Goal: Task Accomplishment & Management: Manage account settings

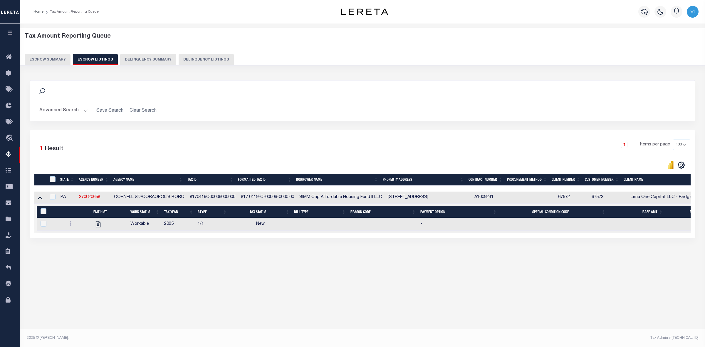
select select
select select "100"
click at [43, 56] on button "Escrow Summary" at bounding box center [48, 59] width 46 height 11
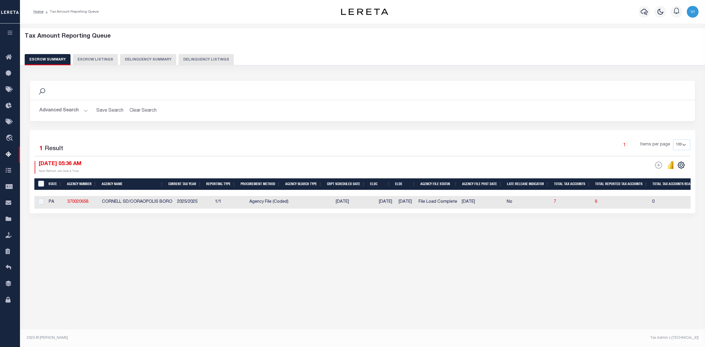
click at [81, 112] on button "Advanced Search" at bounding box center [63, 110] width 49 height 11
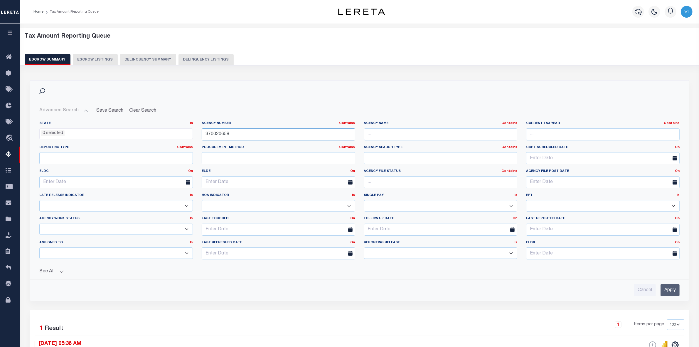
click at [233, 135] on input "370020658" at bounding box center [279, 134] width 154 height 12
type input "3"
paste input "290161004"
type input "290161004"
click at [667, 290] on input "Apply" at bounding box center [670, 290] width 19 height 12
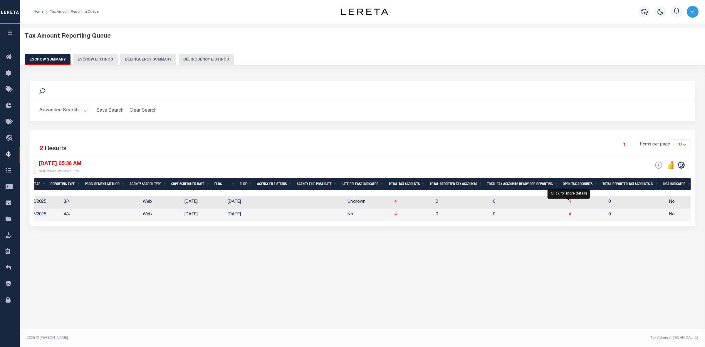
click at [569, 202] on span "4" at bounding box center [570, 202] width 2 height 4
select select "100"
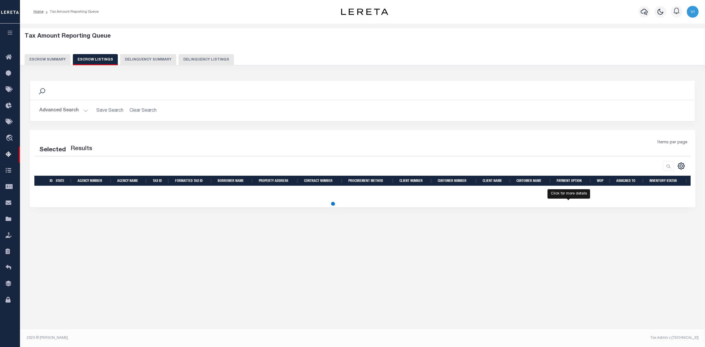
select select "100"
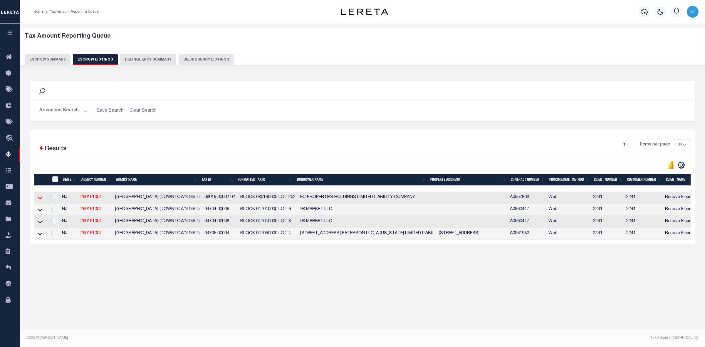
click at [39, 199] on icon at bounding box center [40, 197] width 5 height 6
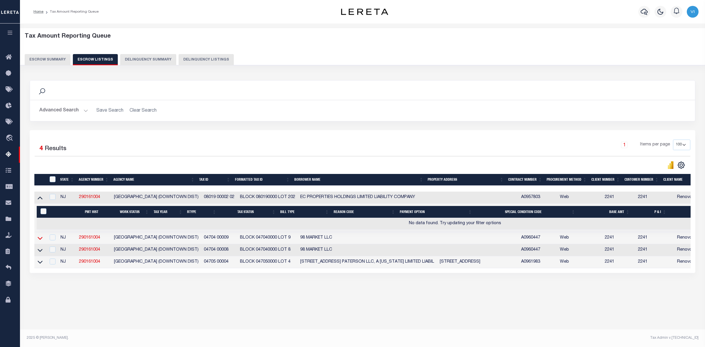
click at [40, 240] on icon at bounding box center [40, 238] width 5 height 6
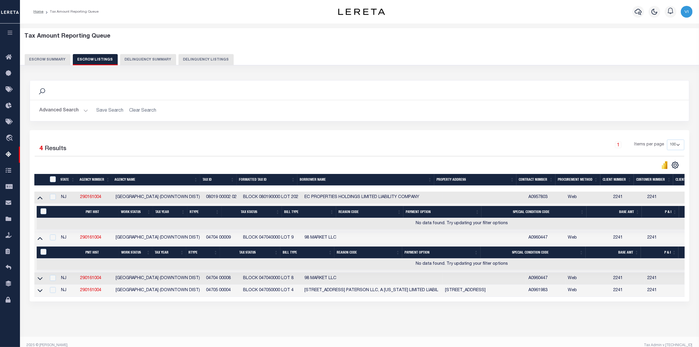
click at [43, 61] on button "Escrow Summary" at bounding box center [48, 59] width 46 height 11
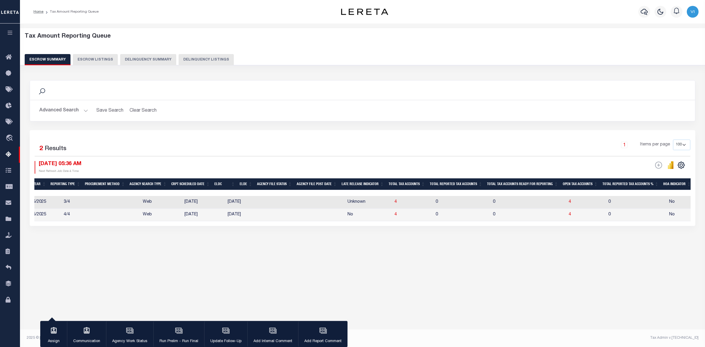
click at [85, 109] on button "Advanced Search" at bounding box center [63, 110] width 49 height 11
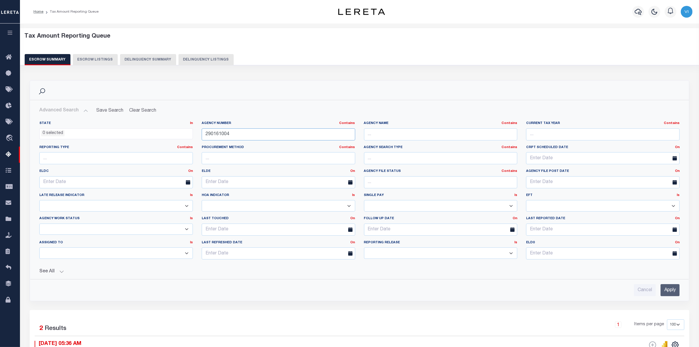
click at [231, 135] on input "290161004" at bounding box center [279, 134] width 154 height 12
type input "2"
paste input "161200000"
type input "161200000"
click at [671, 290] on input "Apply" at bounding box center [670, 290] width 19 height 12
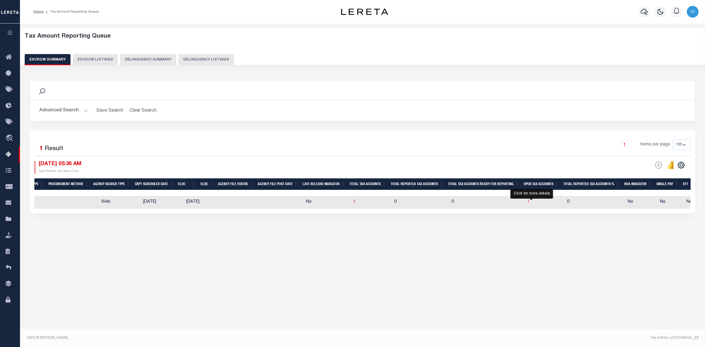
click at [530, 202] on span "1" at bounding box center [528, 202] width 2 height 4
select select "100"
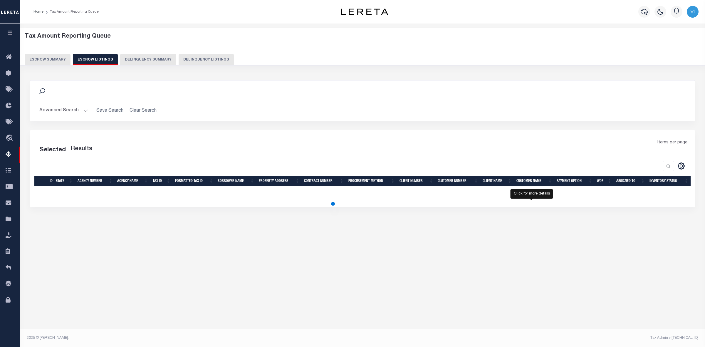
select select "100"
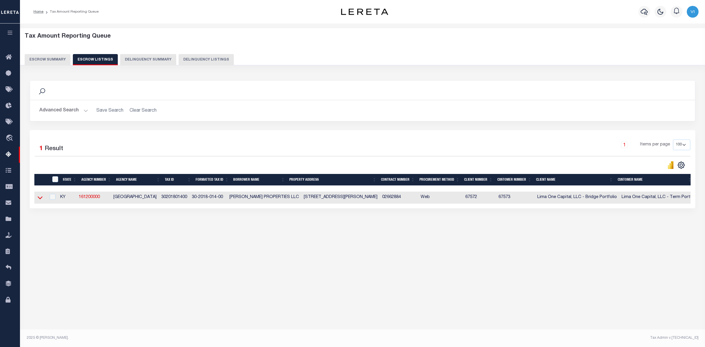
click at [40, 198] on icon at bounding box center [40, 197] width 5 height 6
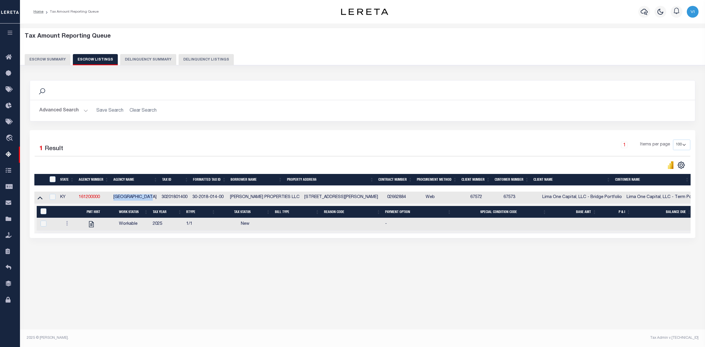
drag, startPoint x: 112, startPoint y: 198, endPoint x: 159, endPoint y: 199, distance: 47.9
click at [159, 199] on tr "KY 161200000 [GEOGRAPHIC_DATA] 30-2018-014-00 [PERSON_NAME] PROPERTIES LLC [STR…" at bounding box center [428, 197] width 789 height 12
copy tr "[GEOGRAPHIC_DATA]"
click at [187, 256] on div "Search Advanced Search Save Search Clear Search In In AK AL AR AZ CA CO CT" at bounding box center [362, 164] width 673 height 181
drag, startPoint x: 195, startPoint y: 198, endPoint x: 231, endPoint y: 199, distance: 36.1
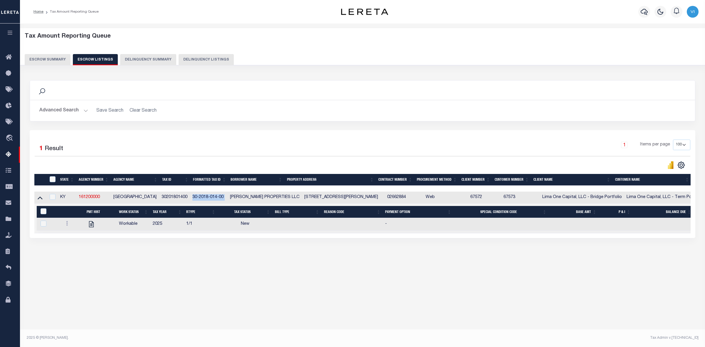
click at [231, 199] on tr "KY 161200000 [GEOGRAPHIC_DATA] 30-2018-014-00 [PERSON_NAME] PROPERTIES LLC [STR…" at bounding box center [428, 197] width 789 height 12
copy td "30-2018-014-00"
drag, startPoint x: 288, startPoint y: 198, endPoint x: 334, endPoint y: 199, distance: 46.1
click at [334, 199] on tr "KY 161200000 [GEOGRAPHIC_DATA] 30-2018-014-00 [PERSON_NAME] PROPERTIES LLC [STR…" at bounding box center [428, 197] width 789 height 12
copy tr "[STREET_ADDRESS][PERSON_NAME]"
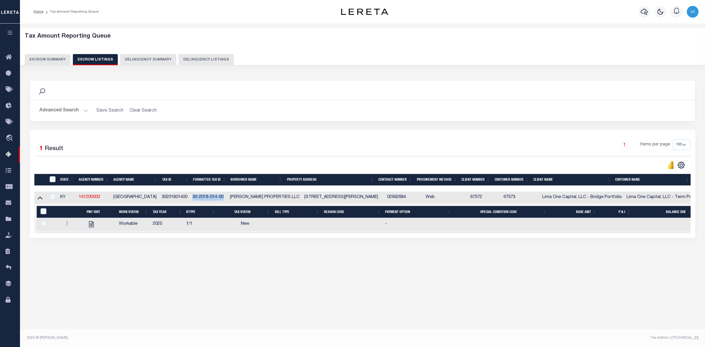
drag, startPoint x: 194, startPoint y: 199, endPoint x: 227, endPoint y: 199, distance: 32.6
click at [227, 199] on td "30-2018-014-00" at bounding box center [209, 197] width 38 height 12
checkbox input "true"
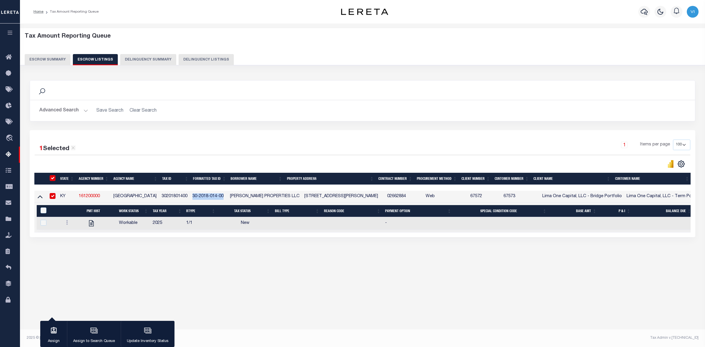
copy td "30-2018-014-00"
drag, startPoint x: 288, startPoint y: 197, endPoint x: 332, endPoint y: 200, distance: 44.2
click at [332, 200] on td "[STREET_ADDRESS][PERSON_NAME]" at bounding box center [343, 197] width 83 height 12
checkbox input "false"
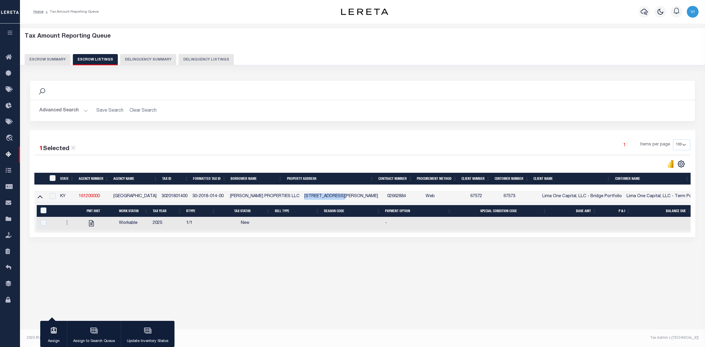
checkbox input "false"
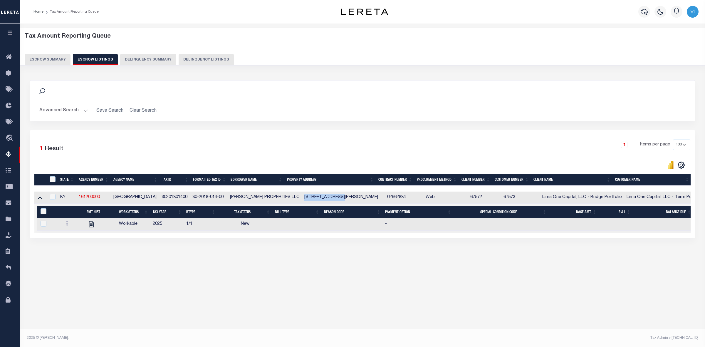
copy td "[STREET_ADDRESS][PERSON_NAME]"
click at [226, 265] on div "Tax Amount Reporting Queue Escrow Summary Escrow Listings In" at bounding box center [362, 151] width 681 height 244
drag, startPoint x: 231, startPoint y: 197, endPoint x: 288, endPoint y: 199, distance: 57.0
click at [288, 199] on tr "KY 161200000 [GEOGRAPHIC_DATA] 30-2018-014-00 [PERSON_NAME] PROPERTIES LLC [STR…" at bounding box center [428, 197] width 789 height 12
copy td "[PERSON_NAME] PROPERTIES LLC"
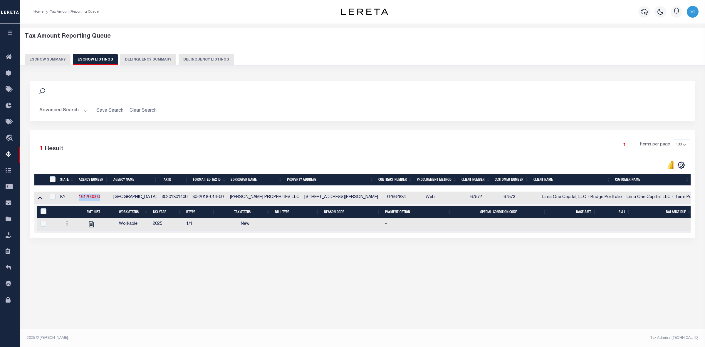
drag, startPoint x: 78, startPoint y: 197, endPoint x: 102, endPoint y: 197, distance: 23.8
click at [102, 197] on td "161200000" at bounding box center [93, 197] width 35 height 12
checkbox input "true"
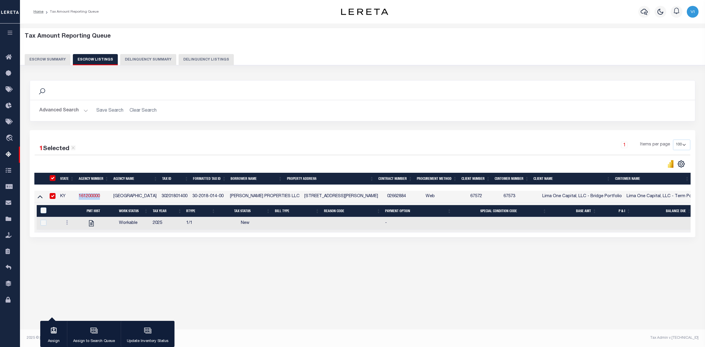
copy link "161200000"
click at [40, 60] on button "Escrow Summary" at bounding box center [48, 59] width 46 height 11
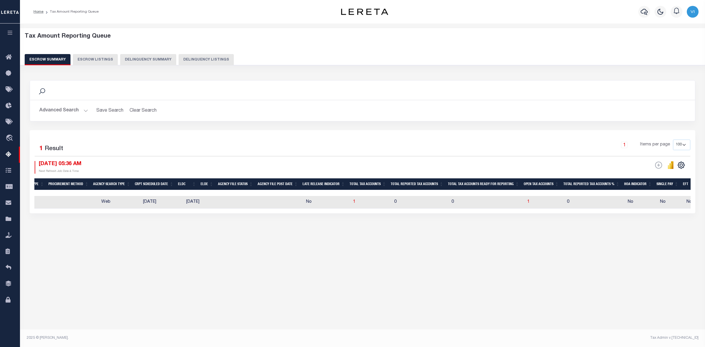
click at [81, 110] on button "Advanced Search" at bounding box center [63, 110] width 49 height 11
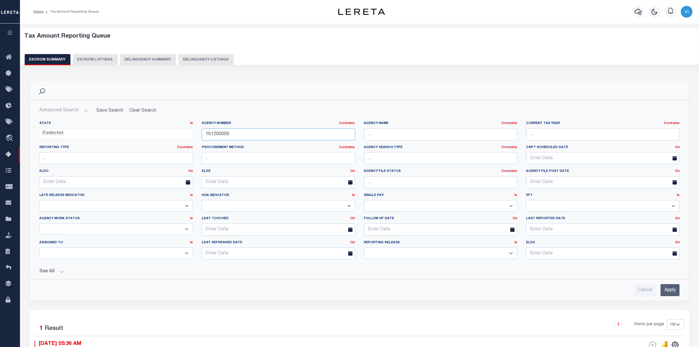
click at [228, 133] on input "161200000" at bounding box center [279, 134] width 154 height 12
type input "1"
paste input "421402001"
type input "421402001"
click at [673, 290] on input "Apply" at bounding box center [670, 290] width 19 height 12
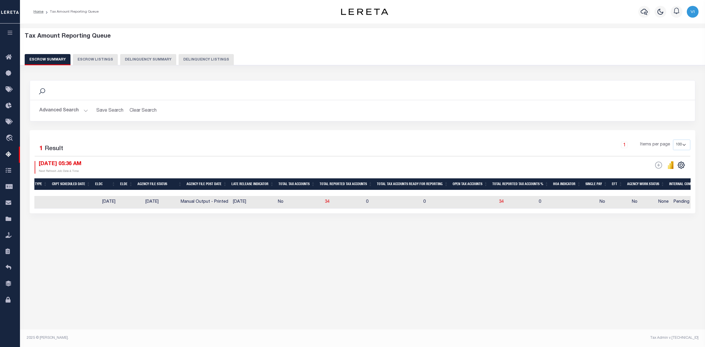
scroll to position [0, 282]
click at [497, 203] on span "34" at bounding box center [499, 202] width 5 height 4
select select "100"
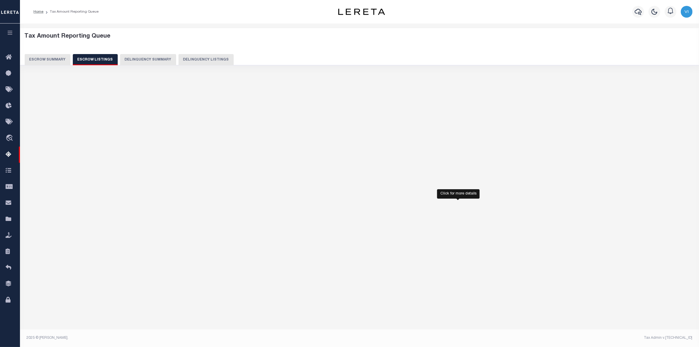
select select "100"
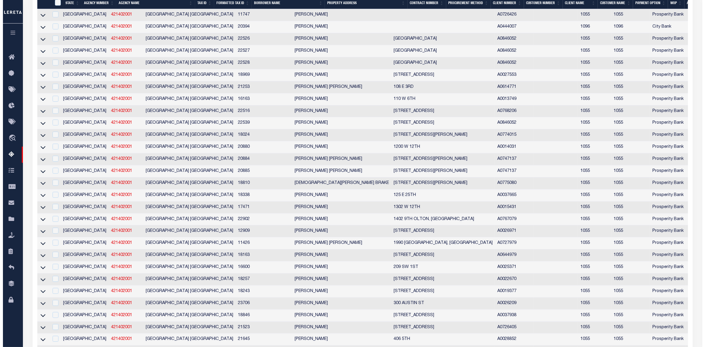
scroll to position [0, 0]
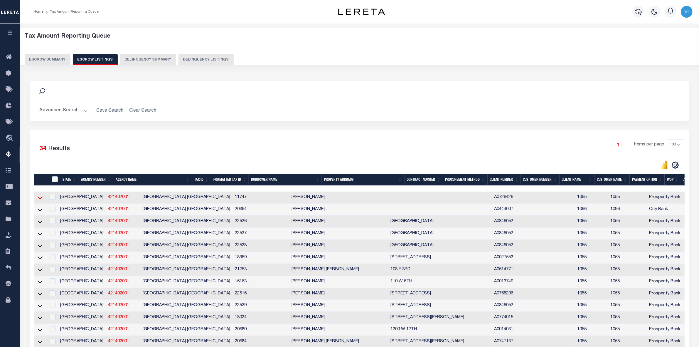
click at [40, 198] on icon at bounding box center [40, 197] width 5 height 6
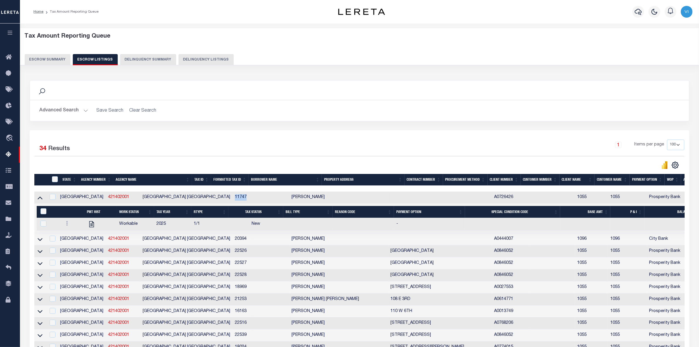
drag, startPoint x: 197, startPoint y: 197, endPoint x: 211, endPoint y: 197, distance: 14.4
click at [233, 197] on td "11747" at bounding box center [242, 197] width 19 height 12
checkbox input "false"
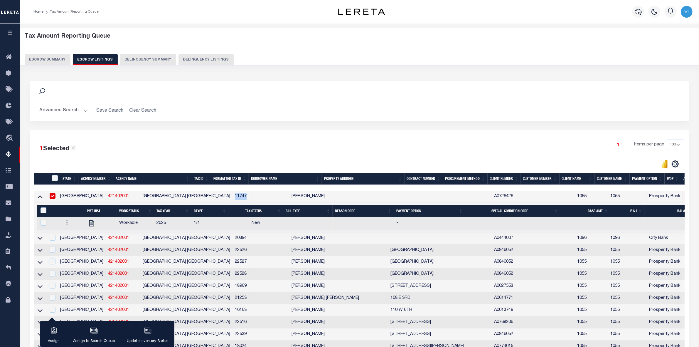
copy td "11747"
click at [53, 197] on input "checkbox" at bounding box center [53, 196] width 6 height 6
checkbox input "false"
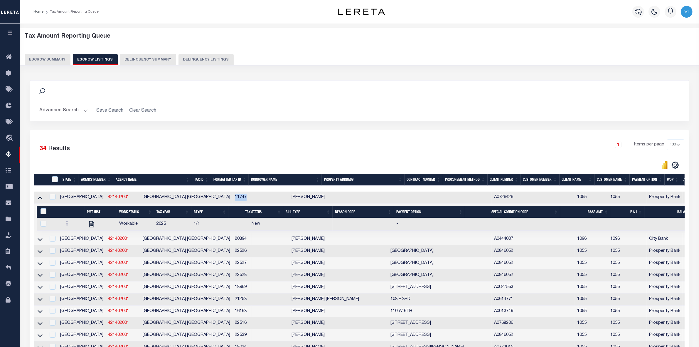
click at [49, 58] on button "Escrow Summary" at bounding box center [48, 59] width 46 height 11
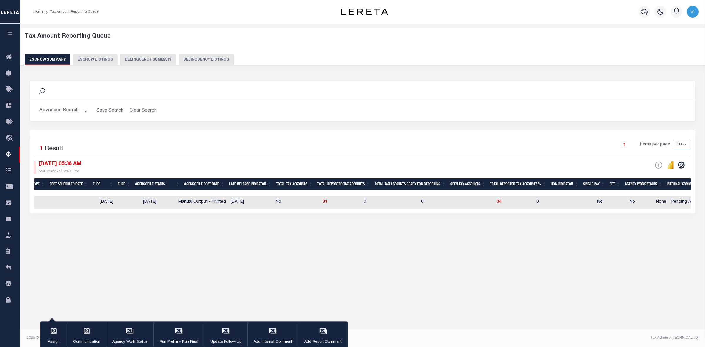
click at [78, 111] on button "Advanced Search" at bounding box center [63, 110] width 49 height 11
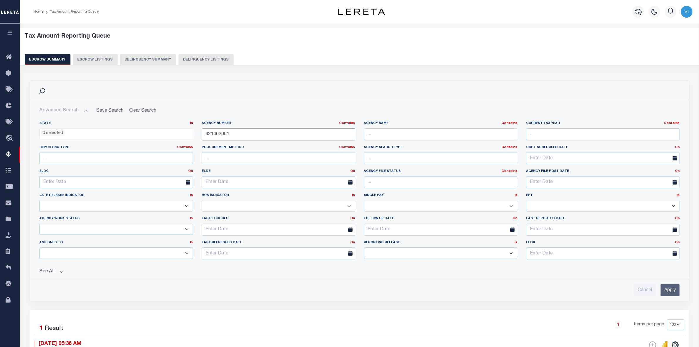
click at [228, 135] on input "421402001" at bounding box center [279, 134] width 154 height 12
type input "4"
paste input "420990000"
type input "420990000"
click at [673, 289] on input "Apply" at bounding box center [670, 290] width 19 height 12
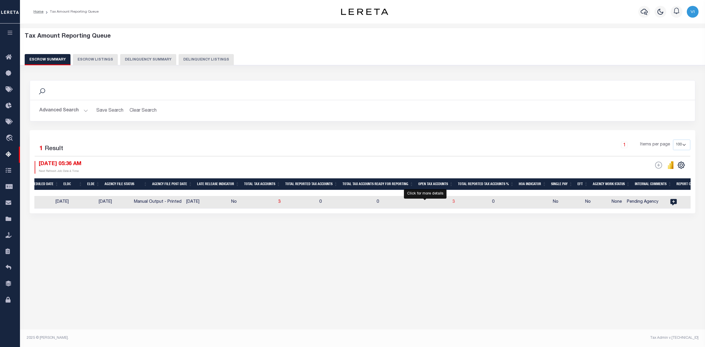
click at [452, 203] on span "3" at bounding box center [453, 202] width 2 height 4
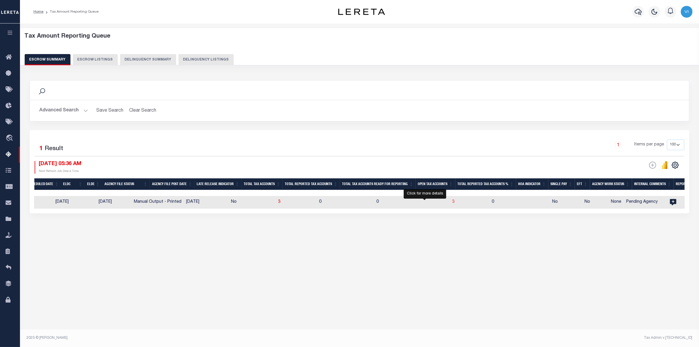
select select "100"
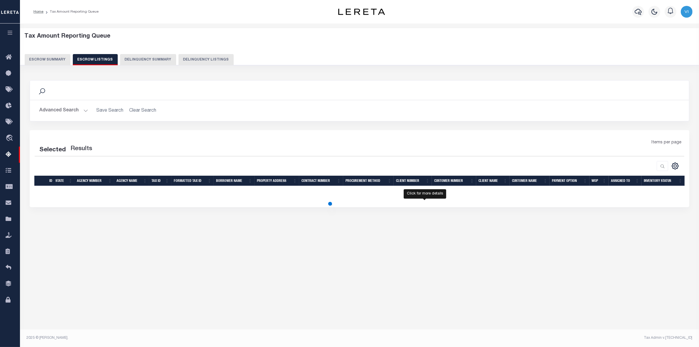
select select "100"
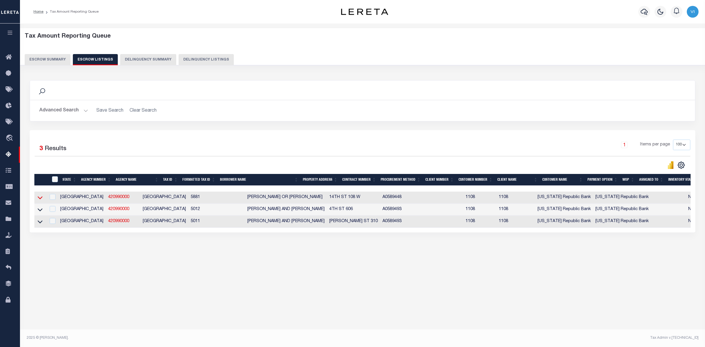
click at [39, 199] on icon at bounding box center [40, 197] width 5 height 6
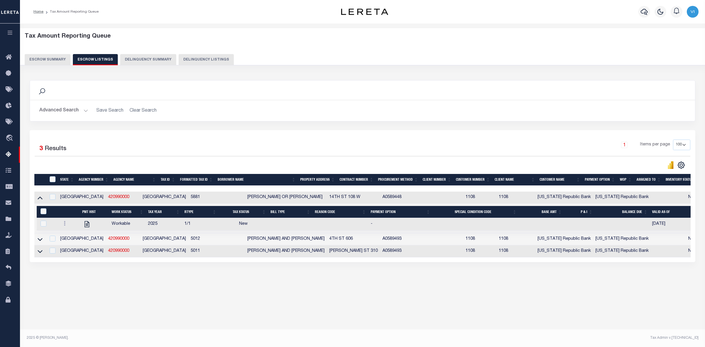
click at [46, 58] on button "Escrow Summary" at bounding box center [48, 59] width 46 height 11
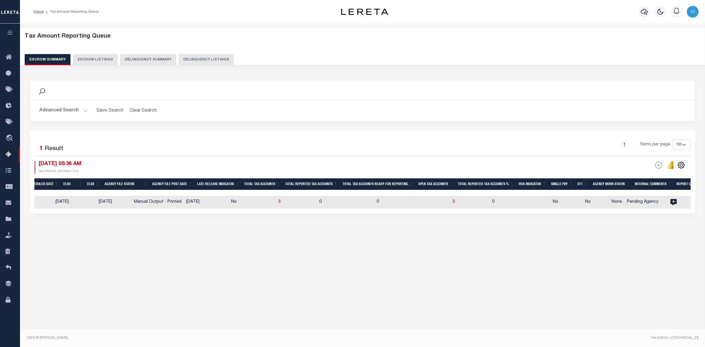
click at [69, 110] on button "Advanced Search" at bounding box center [63, 110] width 49 height 11
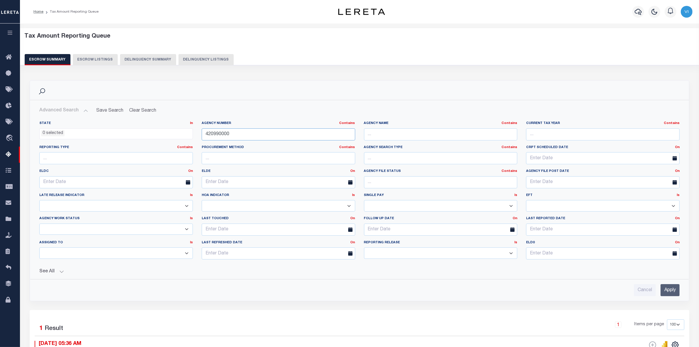
click at [229, 134] on input "420990000" at bounding box center [279, 134] width 154 height 12
type input "4"
paste input "422170000"
type input "422170000"
click at [667, 287] on input "Apply" at bounding box center [670, 290] width 19 height 12
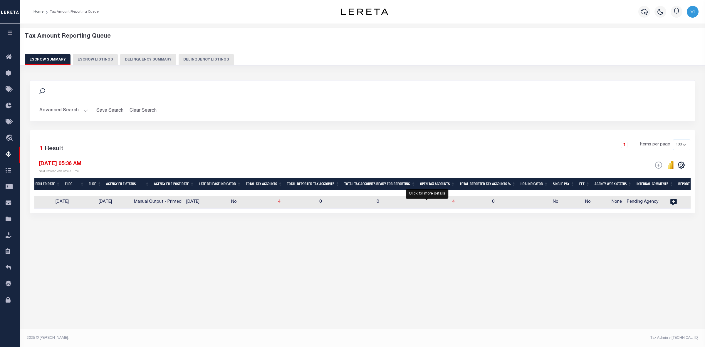
click at [452, 203] on span "4" at bounding box center [453, 202] width 2 height 4
select select "100"
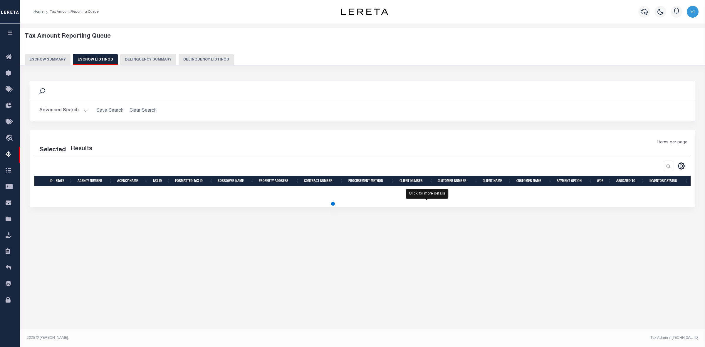
select select "100"
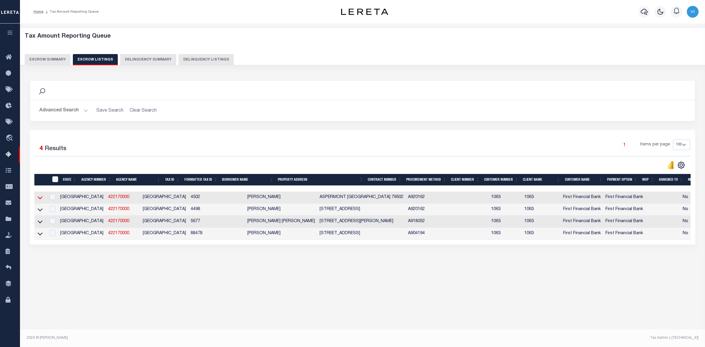
click at [40, 199] on icon at bounding box center [40, 197] width 5 height 6
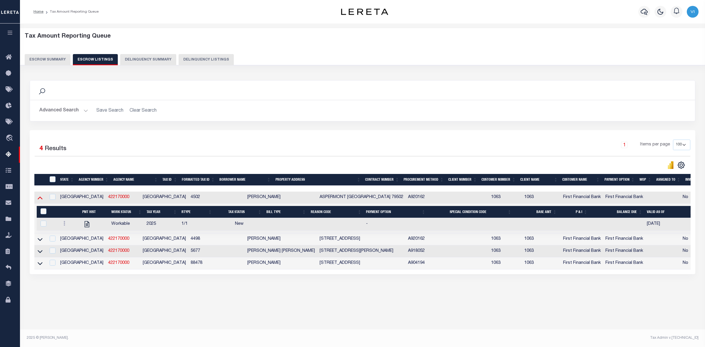
click at [40, 198] on icon at bounding box center [40, 197] width 5 height 6
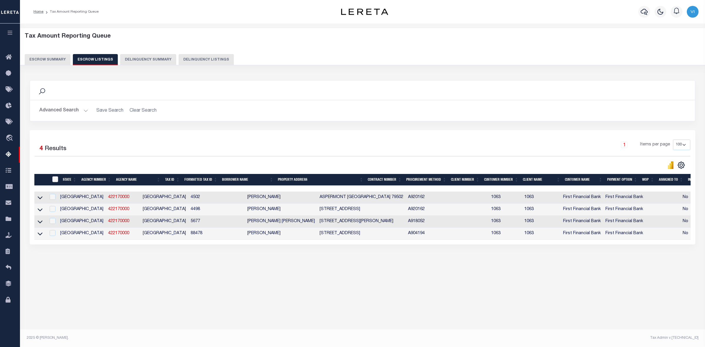
click at [54, 180] on input "ID" at bounding box center [55, 179] width 6 height 6
checkbox input "true"
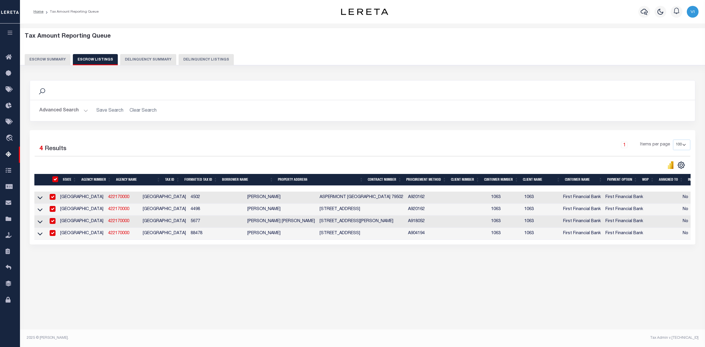
checkbox input "true"
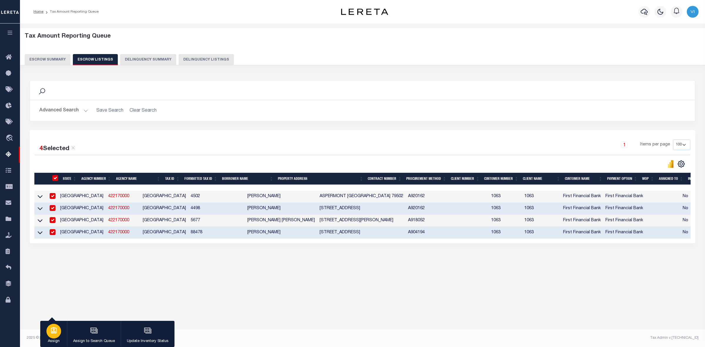
click at [52, 335] on div "button" at bounding box center [53, 331] width 15 height 15
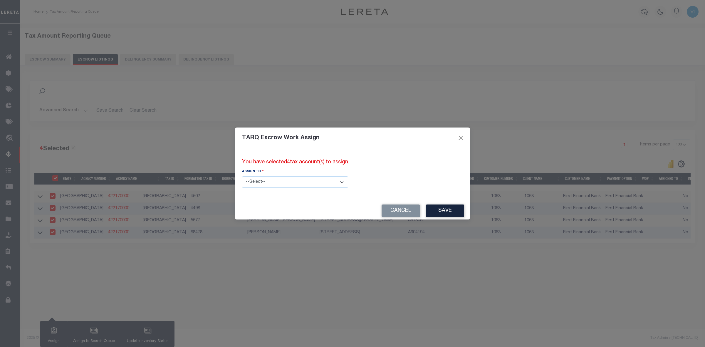
click at [320, 181] on select "--Select-- --Unassigned-- --Unassigned-- [PERSON_NAME] [PERSON_NAME] [PERSON_NA…" at bounding box center [295, 181] width 106 height 11
select select "Vinod Angoth"
click at [242, 176] on select "--Select-- --Unassigned-- --Unassigned-- [PERSON_NAME] [PERSON_NAME] [PERSON_NA…" at bounding box center [295, 181] width 106 height 11
click at [426, 209] on button "Save" at bounding box center [445, 210] width 38 height 13
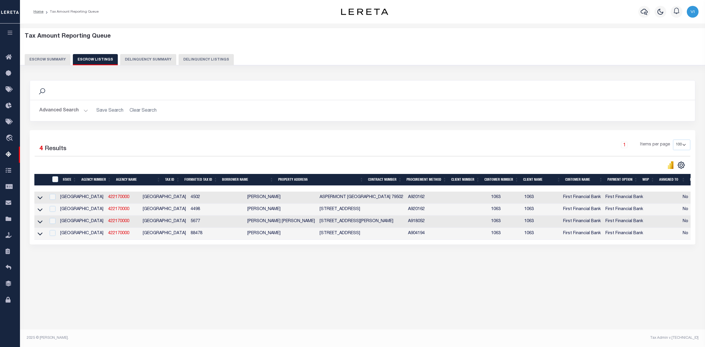
click at [54, 57] on button "Escrow Summary" at bounding box center [48, 59] width 46 height 11
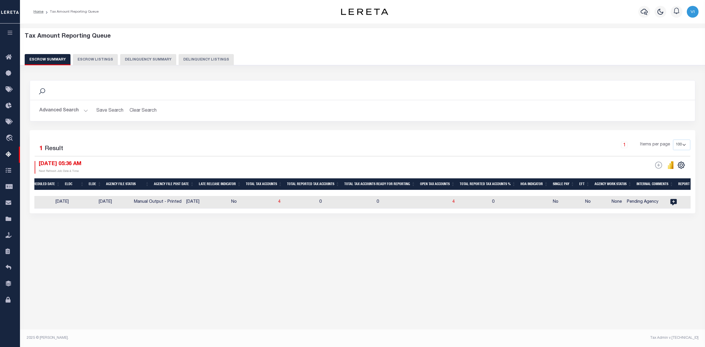
click at [83, 111] on button "Advanced Search" at bounding box center [63, 110] width 49 height 11
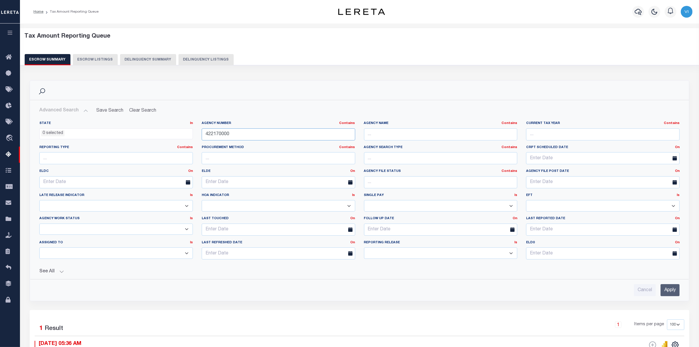
click at [229, 134] on input "422170000" at bounding box center [279, 134] width 154 height 12
type input "4"
paste input "420990000"
type input "420990000"
click at [666, 291] on input "Apply" at bounding box center [670, 290] width 19 height 12
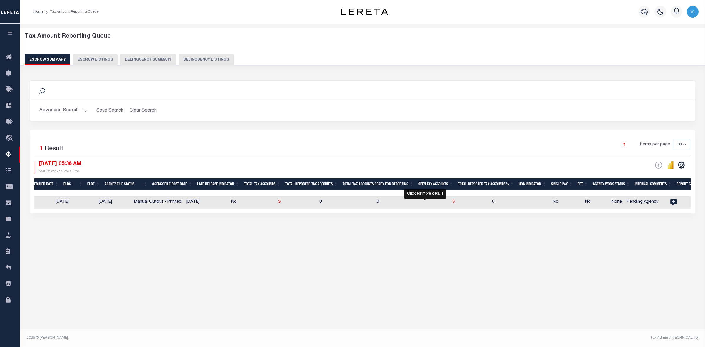
click at [452, 202] on span "3" at bounding box center [453, 202] width 2 height 4
select select "100"
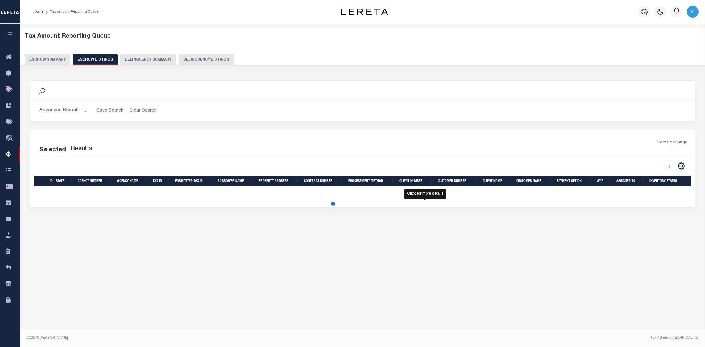
select select "100"
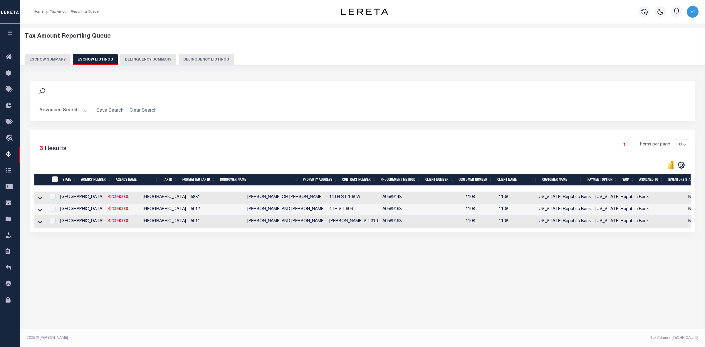
click at [55, 180] on input "ID" at bounding box center [55, 179] width 6 height 6
checkbox input "true"
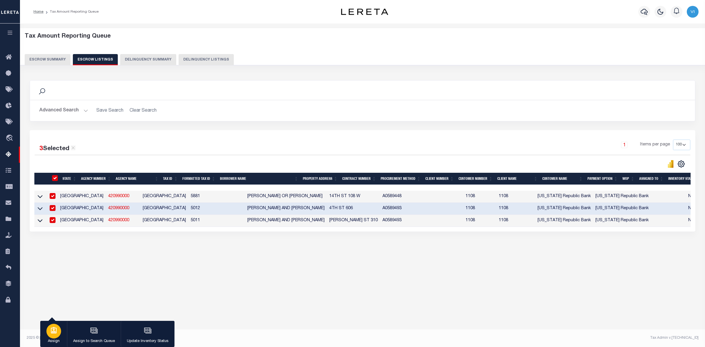
click at [53, 332] on icon "button" at bounding box center [54, 330] width 6 height 6
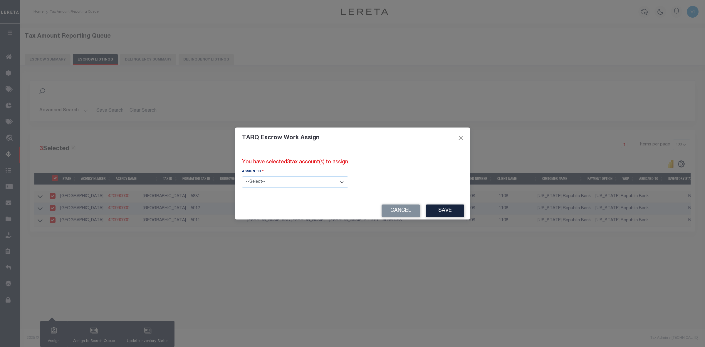
click at [320, 180] on select "--Select-- --Unassigned-- --Unassigned-- [PERSON_NAME] [PERSON_NAME] [PERSON_NA…" at bounding box center [295, 181] width 106 height 11
select select "Vinod Angoth"
click at [242, 176] on select "--Select-- --Unassigned-- --Unassigned-- [PERSON_NAME] [PERSON_NAME] [PERSON_NA…" at bounding box center [295, 181] width 106 height 11
click at [426, 212] on button "Save" at bounding box center [445, 210] width 38 height 13
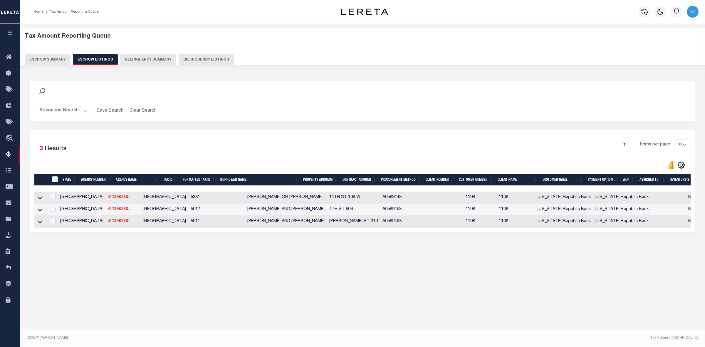
scroll to position [0, 15]
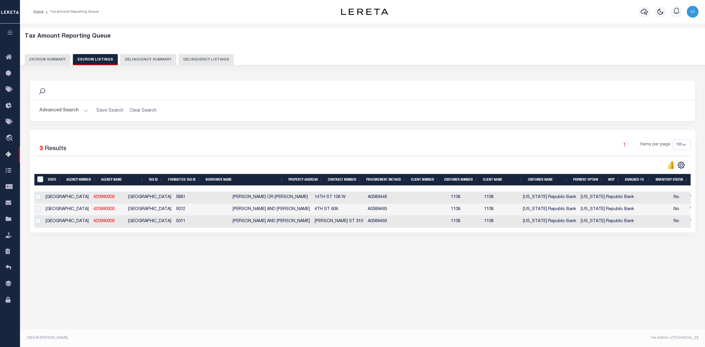
click at [46, 56] on button "Escrow Summary" at bounding box center [48, 59] width 46 height 11
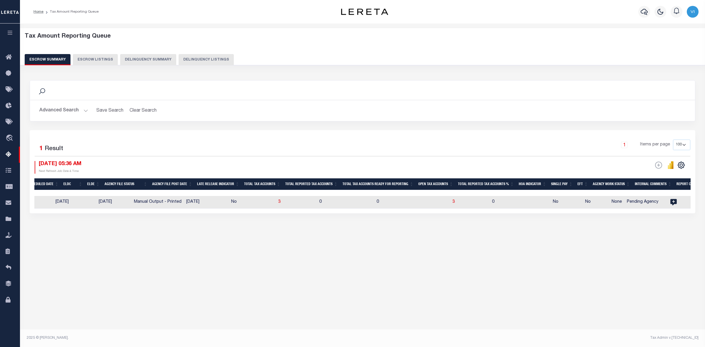
click at [82, 110] on button "Advanced Search" at bounding box center [63, 110] width 49 height 11
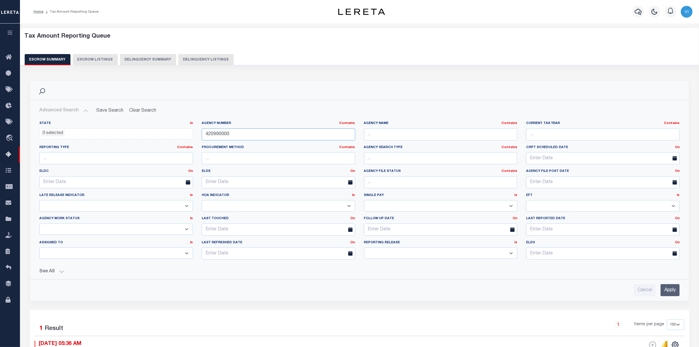
click at [231, 134] on input "420990000" at bounding box center [279, 134] width 154 height 12
type input "4"
paste input "160190101"
type input "160190101"
click at [665, 289] on input "Apply" at bounding box center [670, 290] width 19 height 12
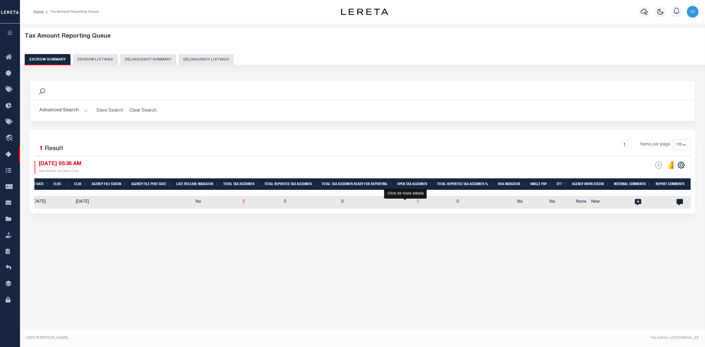
click at [417, 204] on span "2" at bounding box center [418, 202] width 2 height 4
select select "100"
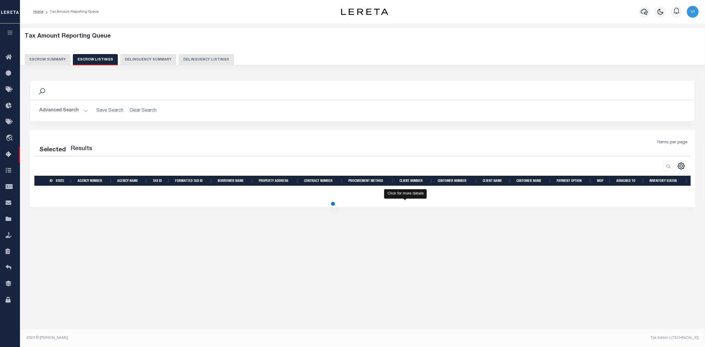
select select "100"
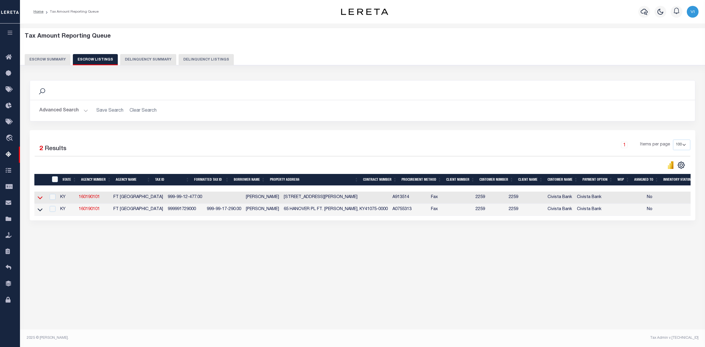
click at [40, 199] on icon at bounding box center [40, 197] width 5 height 6
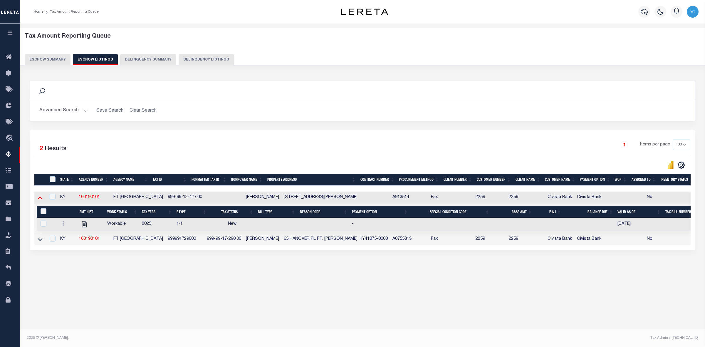
click at [38, 197] on icon at bounding box center [40, 197] width 5 height 6
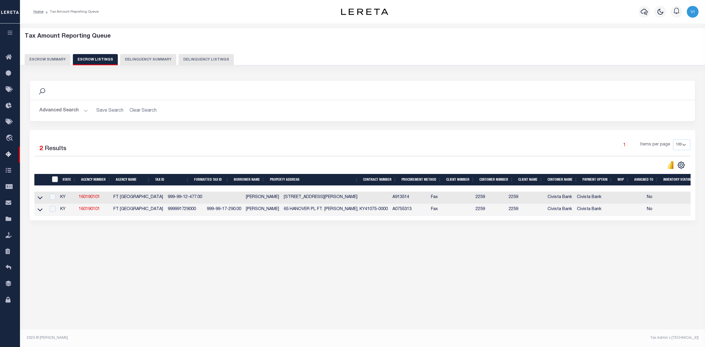
click at [53, 179] on input "ID" at bounding box center [55, 179] width 6 height 6
checkbox input "true"
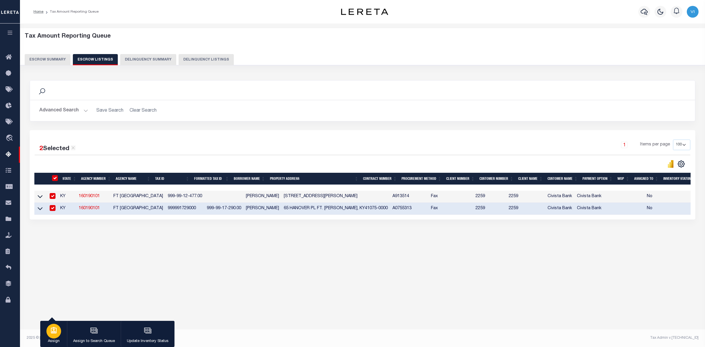
click at [52, 331] on icon "button" at bounding box center [54, 331] width 8 height 8
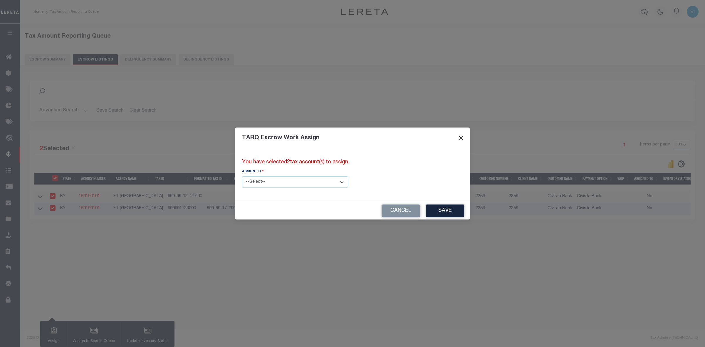
click at [457, 137] on button "Close" at bounding box center [461, 138] width 8 height 8
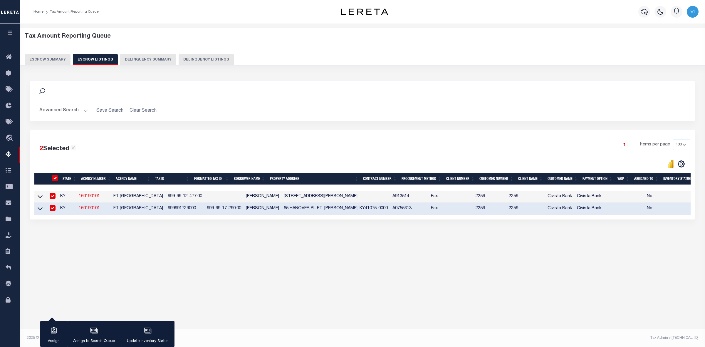
click at [55, 178] on input "ID" at bounding box center [55, 178] width 6 height 6
checkbox input "false"
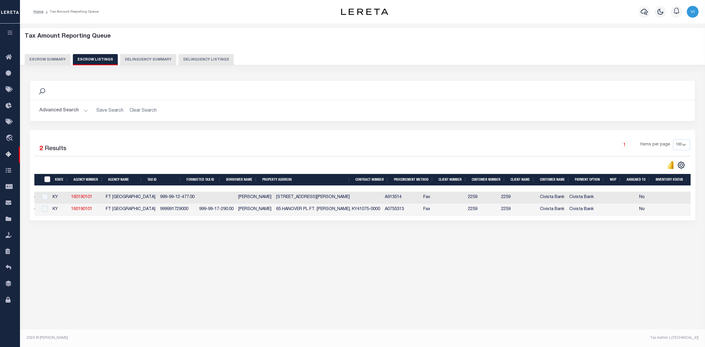
scroll to position [0, 0]
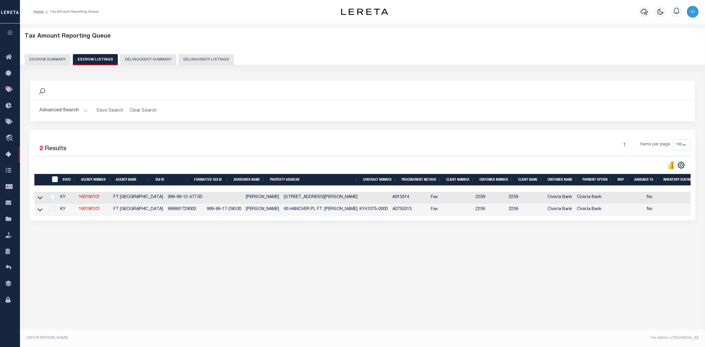
click at [45, 57] on button "Escrow Summary" at bounding box center [48, 59] width 46 height 11
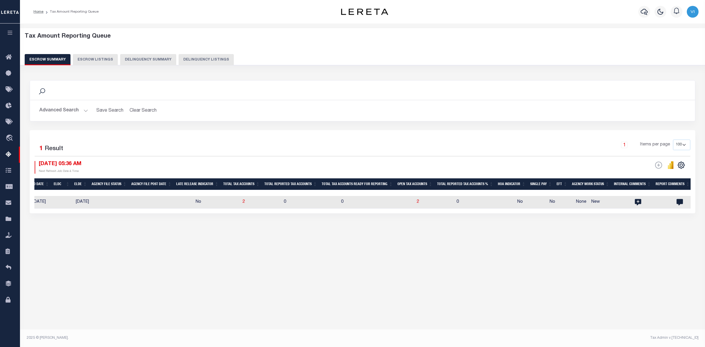
click at [83, 109] on button "Advanced Search" at bounding box center [63, 110] width 49 height 11
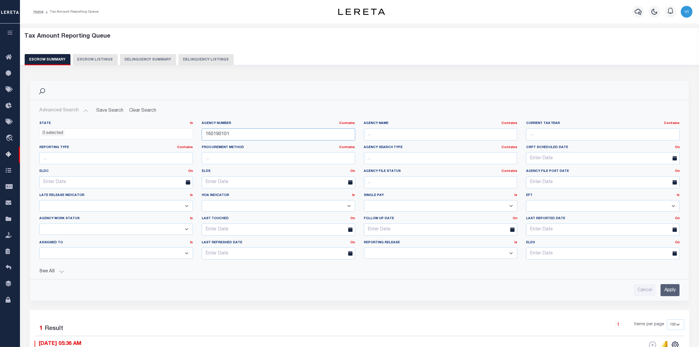
click at [229, 132] on input "160190101" at bounding box center [279, 134] width 154 height 12
type input "1"
paste input "160720000"
click at [666, 292] on input "Apply" at bounding box center [670, 290] width 19 height 12
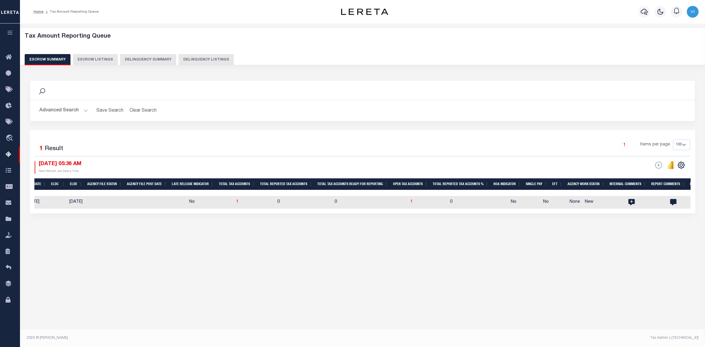
click at [85, 110] on button "Advanced Search" at bounding box center [63, 110] width 49 height 11
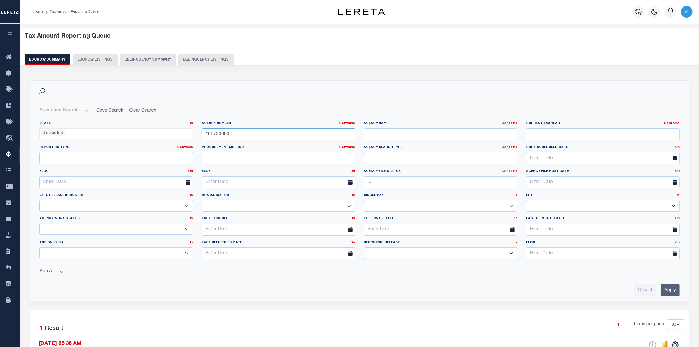
drag, startPoint x: 232, startPoint y: 136, endPoint x: 187, endPoint y: 136, distance: 45.2
click at [187, 136] on div "State In In AK AL AR AZ CA CO CT DC DE FL GA GU HI IA ID IL IN KS [GEOGRAPHIC_D…" at bounding box center [359, 192] width 649 height 143
paste input "420292001"
type input "420292001"
click at [670, 290] on input "Apply" at bounding box center [670, 290] width 19 height 12
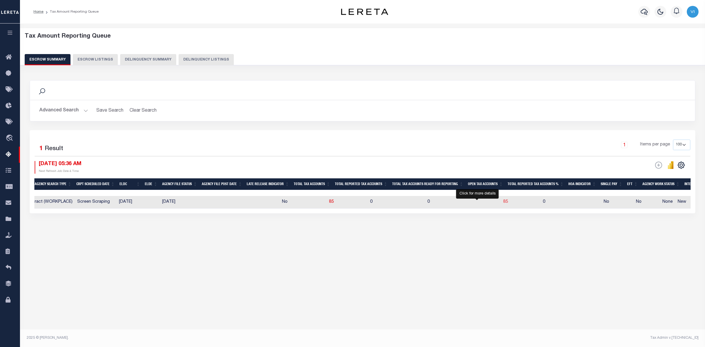
click at [503, 202] on span "85" at bounding box center [505, 202] width 5 height 4
select select "100"
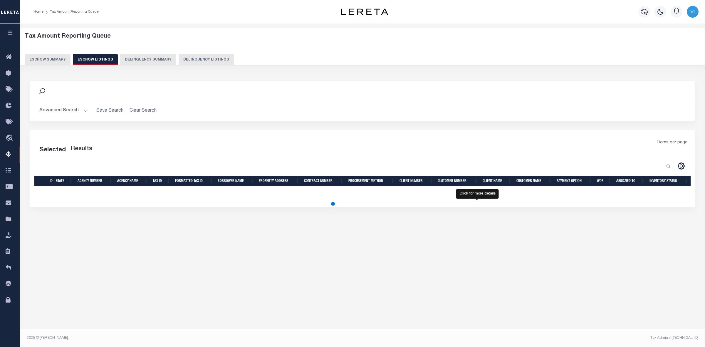
select select "100"
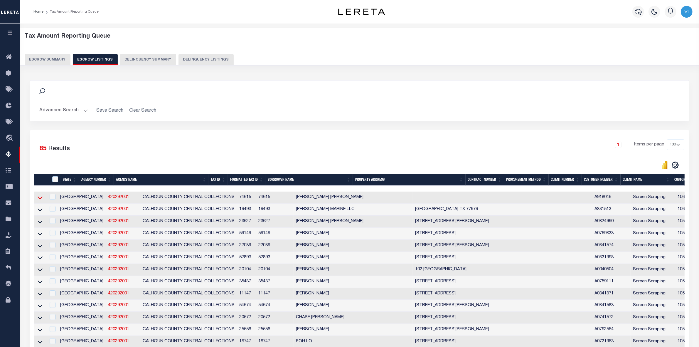
click at [39, 198] on icon at bounding box center [40, 197] width 5 height 6
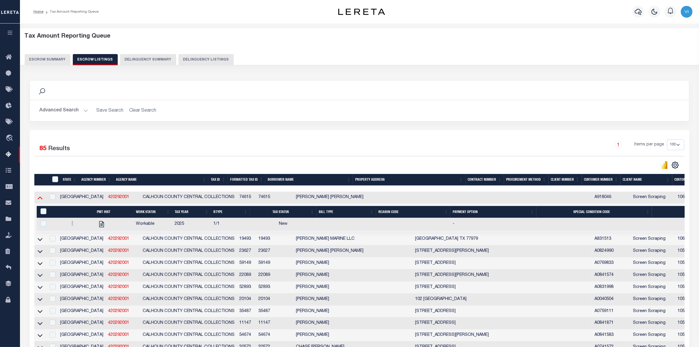
click at [39, 198] on icon at bounding box center [40, 197] width 5 height 6
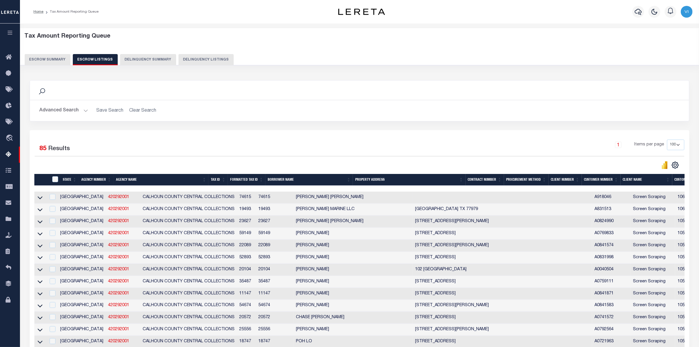
click at [41, 57] on button "Escrow Summary" at bounding box center [48, 59] width 46 height 11
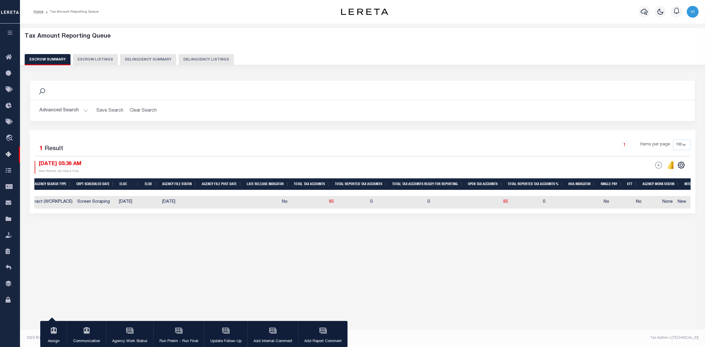
click at [83, 111] on button "Advanced Search" at bounding box center [63, 110] width 49 height 11
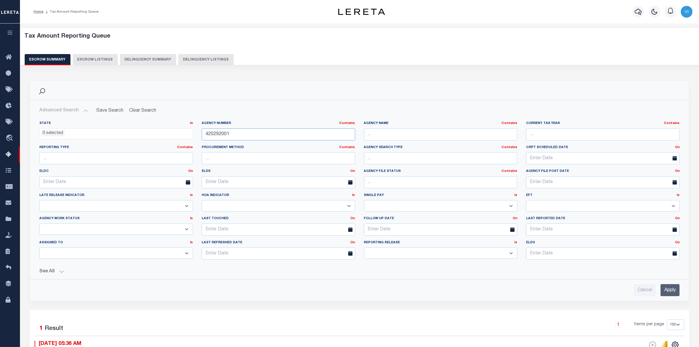
click at [236, 132] on input "420292001" at bounding box center [279, 134] width 154 height 12
type input "4"
click at [193, 284] on div "Cancel Apply" at bounding box center [360, 287] width 650 height 17
click at [212, 133] on input "text" at bounding box center [279, 134] width 154 height 12
paste input "220820000"
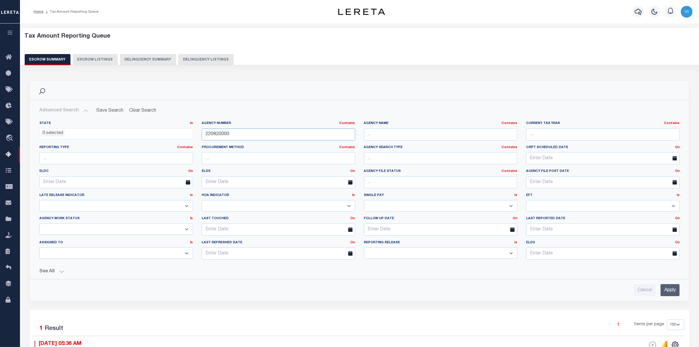
type input "220820000"
click at [671, 291] on input "Apply" at bounding box center [670, 290] width 19 height 12
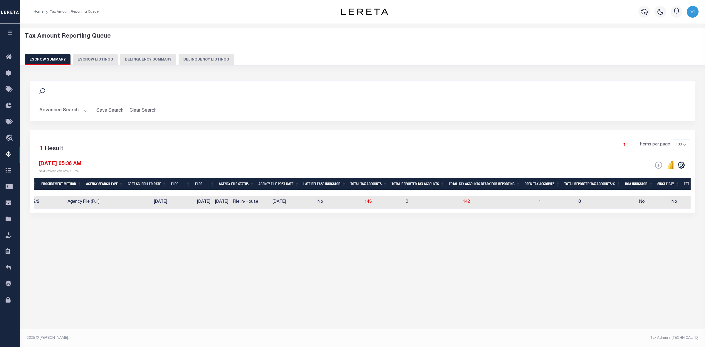
scroll to position [0, 250]
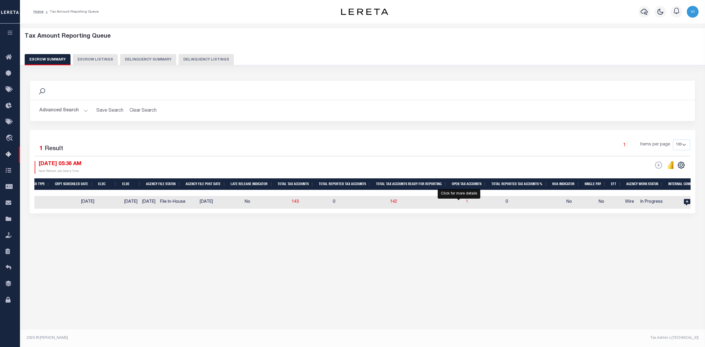
click at [466, 203] on span "1" at bounding box center [467, 202] width 2 height 4
select select "100"
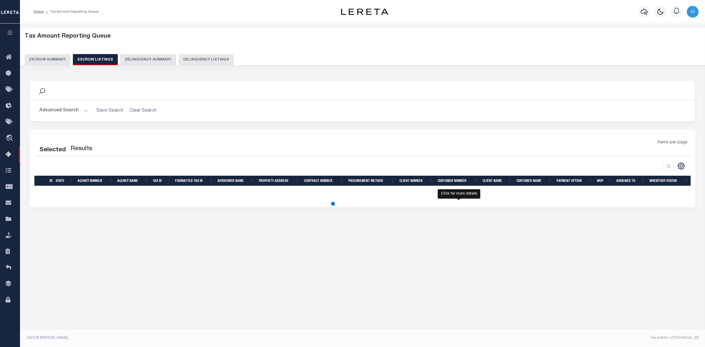
select select "100"
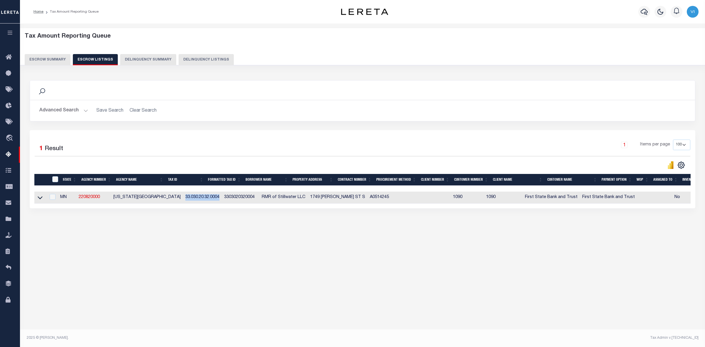
drag, startPoint x: 167, startPoint y: 198, endPoint x: 205, endPoint y: 199, distance: 38.5
click at [205, 199] on td "33.030.20.32.0004" at bounding box center [202, 197] width 39 height 12
checkbox input "true"
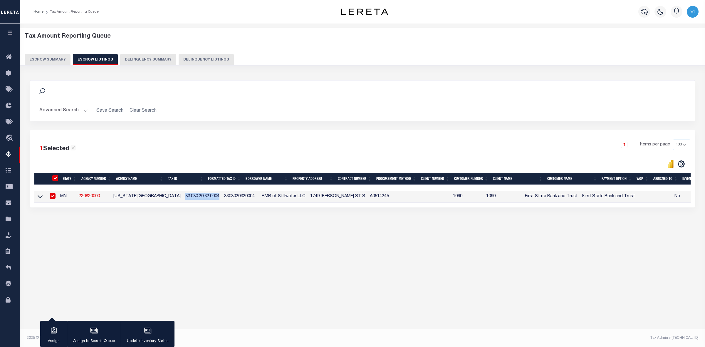
copy td "33.030.20.32.0004"
drag, startPoint x: 104, startPoint y: 196, endPoint x: 80, endPoint y: 200, distance: 24.4
click at [80, 200] on td "220820000" at bounding box center [93, 197] width 35 height 12
checkbox input "false"
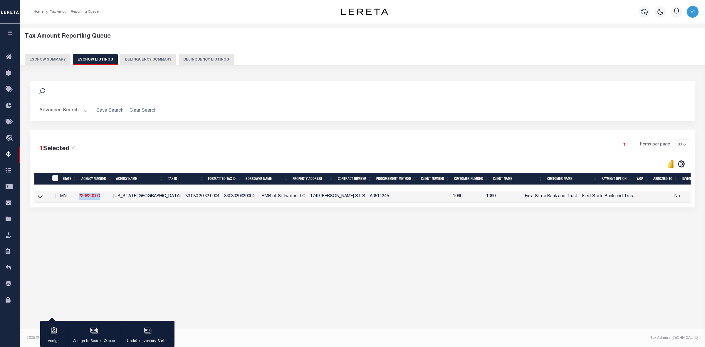
checkbox input "false"
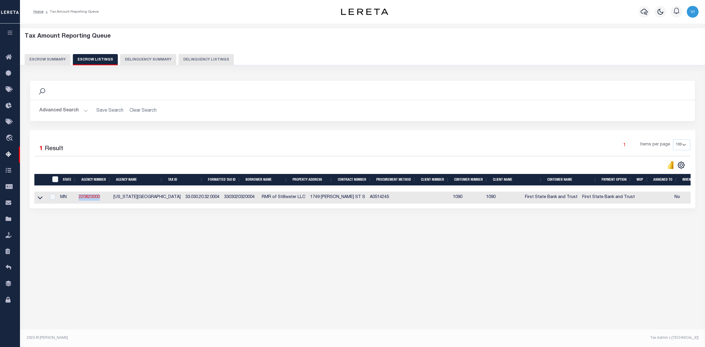
copy link "220820000"
click at [38, 199] on icon at bounding box center [40, 197] width 5 height 3
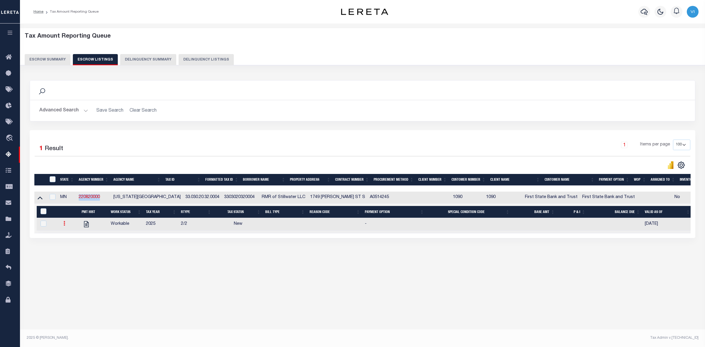
click at [63, 225] on icon at bounding box center [64, 223] width 2 height 5
click at [70, 246] on img "" at bounding box center [71, 243] width 6 height 6
checkbox input "true"
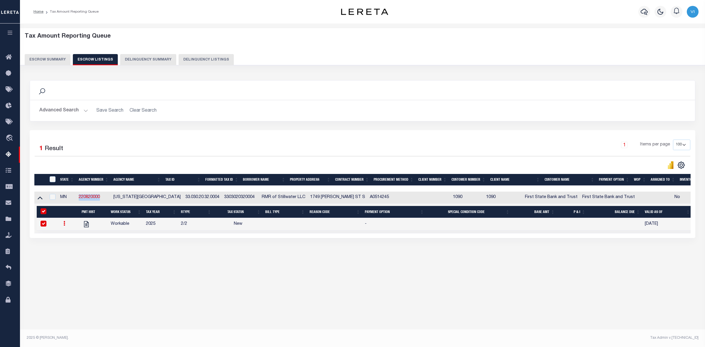
select select "NW2"
select select
type input "[DATE]"
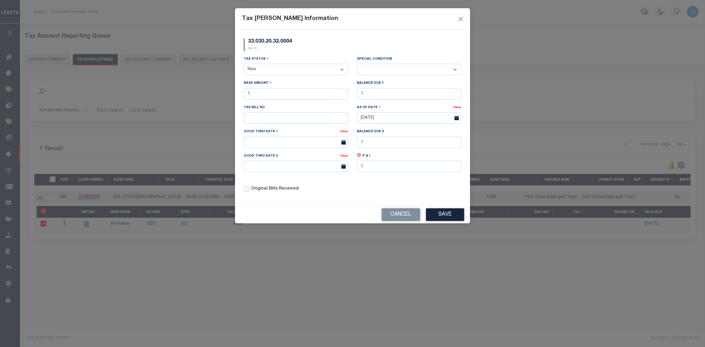
click at [330, 72] on select "- Select Status - Open Due/Unpaid Paid Incomplete No Tax Due Internal Refund Pr…" at bounding box center [296, 69] width 104 height 11
select select "DUE"
click at [244, 64] on select "- Select Status - Open Due/Unpaid Paid Incomplete No Tax Due Internal Refund Pr…" at bounding box center [296, 69] width 104 height 11
select select "0"
click at [262, 97] on input "text" at bounding box center [296, 93] width 104 height 11
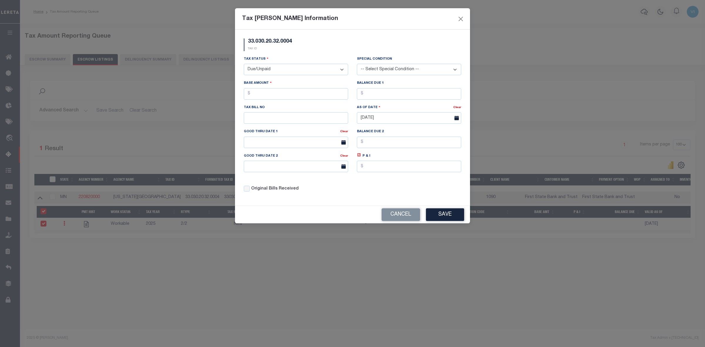
click at [625, 109] on div "Tax [PERSON_NAME] Information 33.030.20.32.0004 TAX ID Installment: TaxID: Tax …" at bounding box center [352, 173] width 705 height 347
click at [262, 95] on input "text" at bounding box center [296, 93] width 104 height 11
click at [266, 92] on input "text" at bounding box center [296, 93] width 104 height 11
type input "$25,734.00"
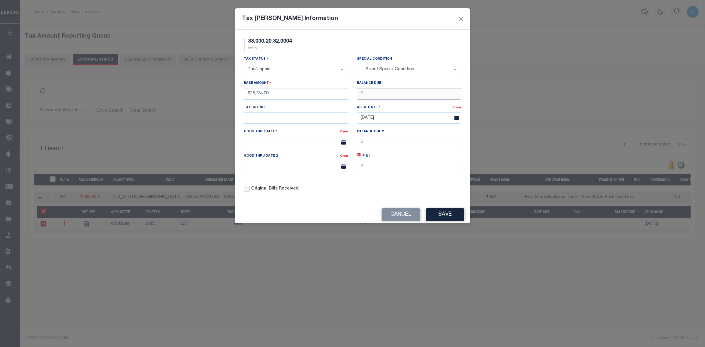
click at [365, 94] on input "text" at bounding box center [409, 93] width 104 height 11
type input "$25,734.00"
click at [443, 216] on button "Save" at bounding box center [445, 214] width 38 height 13
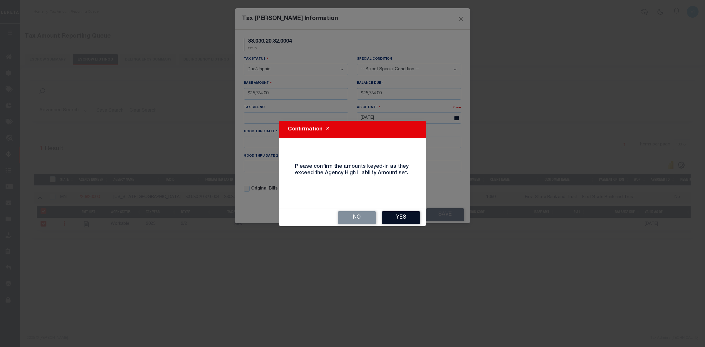
click at [399, 219] on button "Yes" at bounding box center [401, 217] width 38 height 13
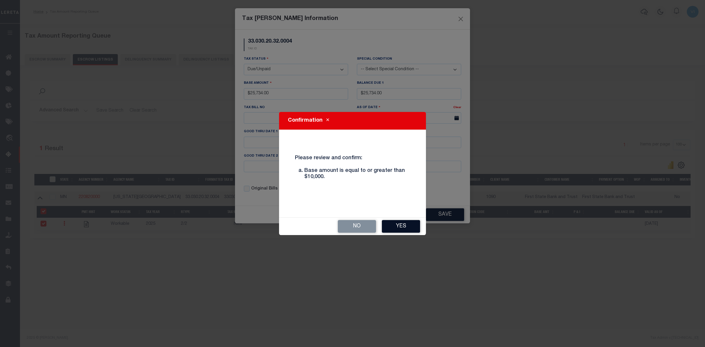
click at [396, 226] on button "Yes" at bounding box center [401, 226] width 38 height 13
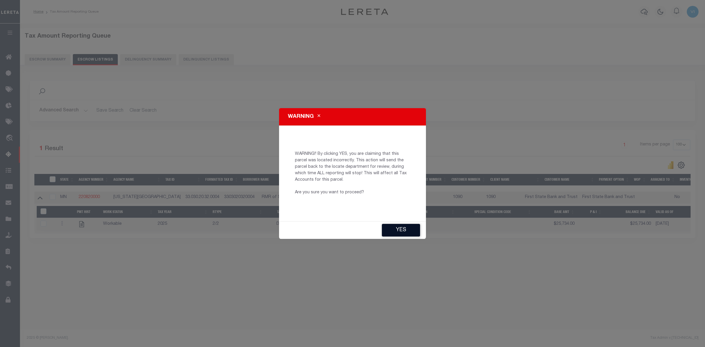
click at [396, 228] on button "YES" at bounding box center [401, 230] width 38 height 13
type input "[EMAIL_ADDRESS][DOMAIN_NAME]"
type input "[DATE]"
type input "HD"
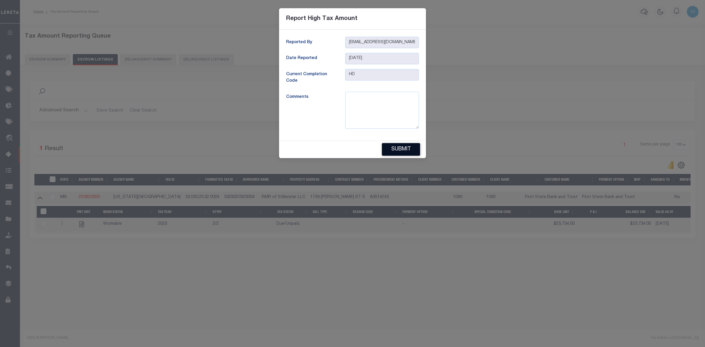
click at [407, 148] on button "Submit" at bounding box center [401, 149] width 38 height 13
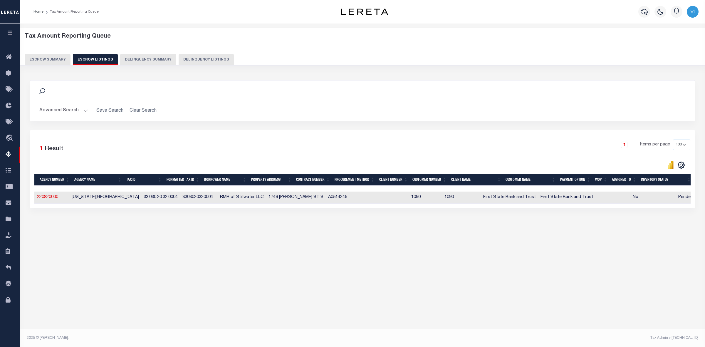
scroll to position [0, 44]
drag, startPoint x: 579, startPoint y: 189, endPoint x: 695, endPoint y: 192, distance: 115.5
click at [695, 192] on div "1 Selected 1 Result 1 Items per page 10 25 50 100 500" at bounding box center [363, 169] width 666 height 78
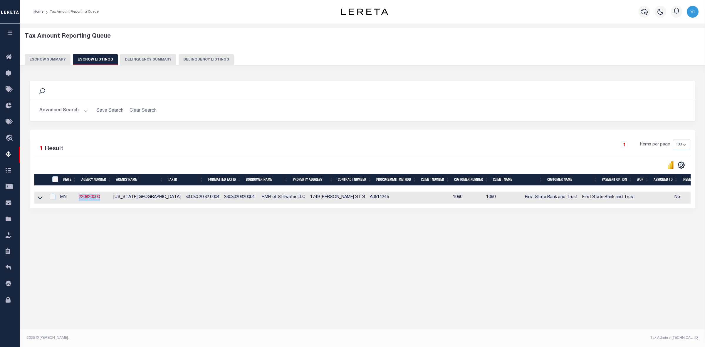
drag, startPoint x: 79, startPoint y: 198, endPoint x: 104, endPoint y: 198, distance: 25.6
click at [104, 198] on td "220820000" at bounding box center [93, 197] width 35 height 12
checkbox input "true"
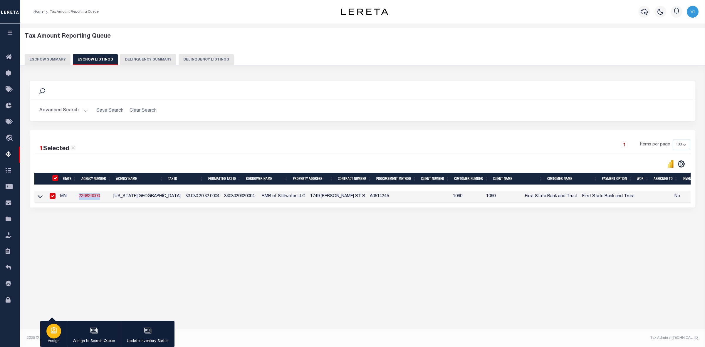
click at [54, 333] on icon "button" at bounding box center [54, 330] width 6 height 6
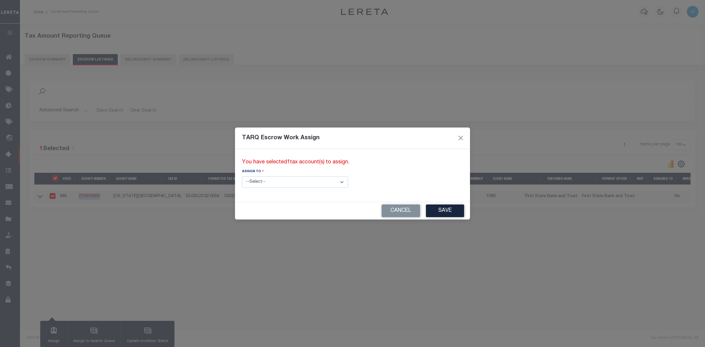
click at [316, 180] on select "--Select-- --Unassigned-- --Unassigned-- [PERSON_NAME] [PERSON_NAME] [PERSON_NA…" at bounding box center [295, 181] width 106 height 11
select select "Vinod Angoth"
click at [242, 176] on select "--Select-- --Unassigned-- --Unassigned-- [PERSON_NAME] [PERSON_NAME] [PERSON_NA…" at bounding box center [295, 181] width 106 height 11
click at [426, 209] on button "Save" at bounding box center [445, 210] width 38 height 13
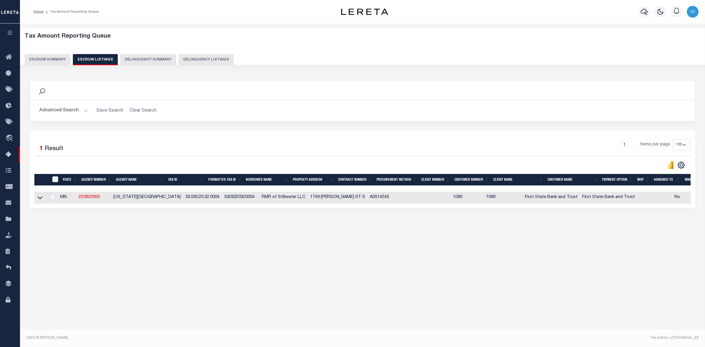
click at [55, 177] on th "ID" at bounding box center [54, 180] width 12 height 12
click at [54, 182] on input "ID" at bounding box center [55, 179] width 6 height 6
checkbox input "true"
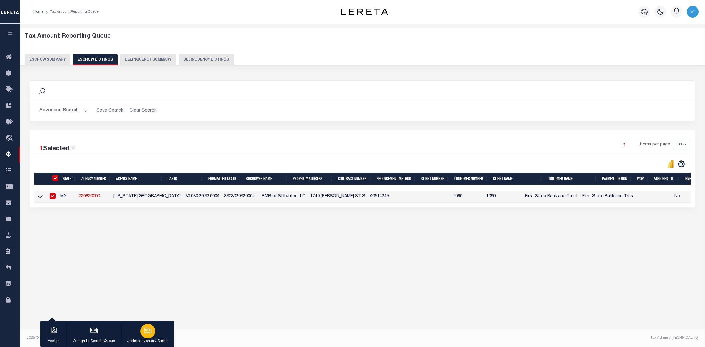
click at [147, 333] on icon "button" at bounding box center [148, 331] width 6 height 4
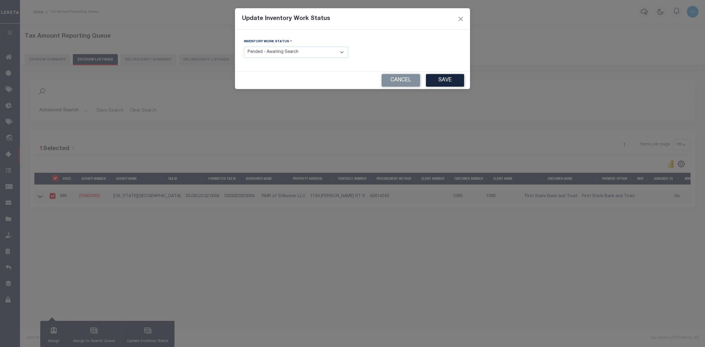
click at [340, 53] on select "- Select Inventory Status - Manual - Exception Pended - Awaiting Search Late Ad…" at bounding box center [296, 52] width 104 height 11
select select "4"
click at [244, 47] on select "- Select Inventory Status - Manual - Exception Pended - Awaiting Search Late Ad…" at bounding box center [296, 52] width 104 height 11
click at [443, 80] on button "Save" at bounding box center [445, 80] width 38 height 13
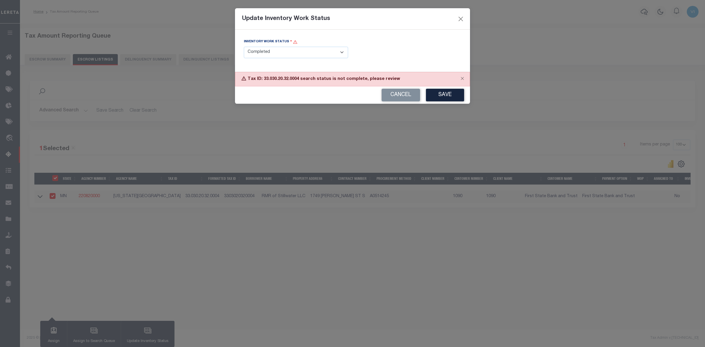
click at [341, 53] on select "- Select Inventory Status - Manual - Exception Pended - Awaiting Search Late Ad…" at bounding box center [296, 52] width 104 height 11
click at [244, 48] on select "- Select Inventory Status - Manual - Exception Pended - Awaiting Search Late Ad…" at bounding box center [296, 52] width 104 height 11
click at [438, 97] on button "Save" at bounding box center [445, 95] width 38 height 13
click at [459, 19] on button "Close" at bounding box center [461, 19] width 8 height 8
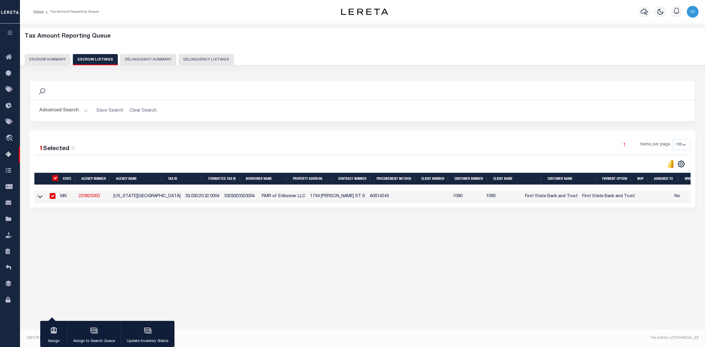
click at [419, 232] on div "Tax Amount Reporting Queue Escrow Summary Escrow Listings In" at bounding box center [362, 135] width 681 height 213
click at [40, 198] on icon at bounding box center [40, 196] width 5 height 6
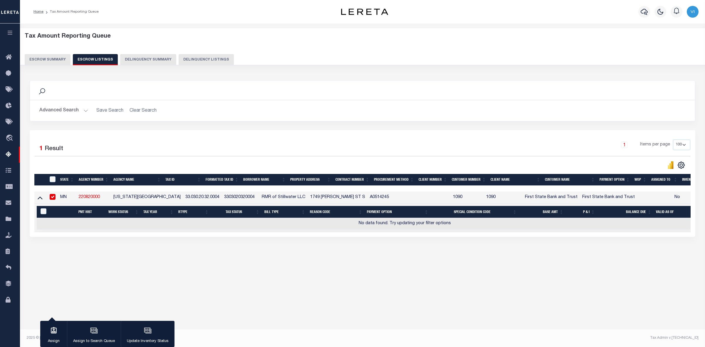
click at [36, 57] on button "Escrow Summary" at bounding box center [48, 59] width 46 height 11
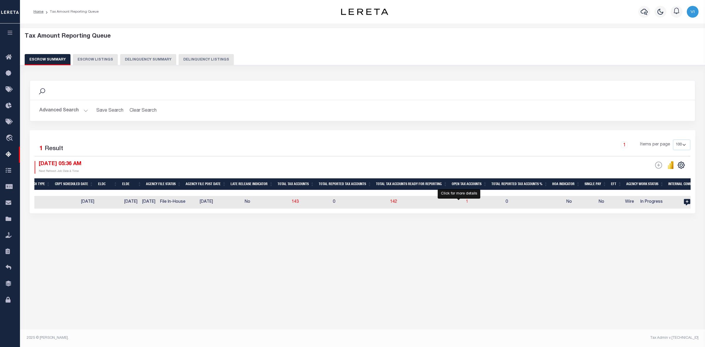
click at [466, 201] on span "1" at bounding box center [467, 202] width 2 height 4
select select "100"
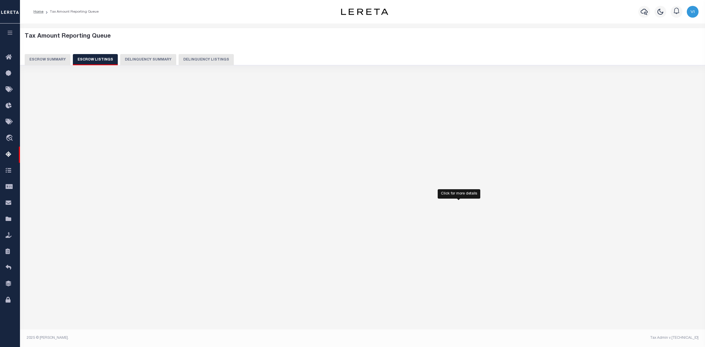
select select "100"
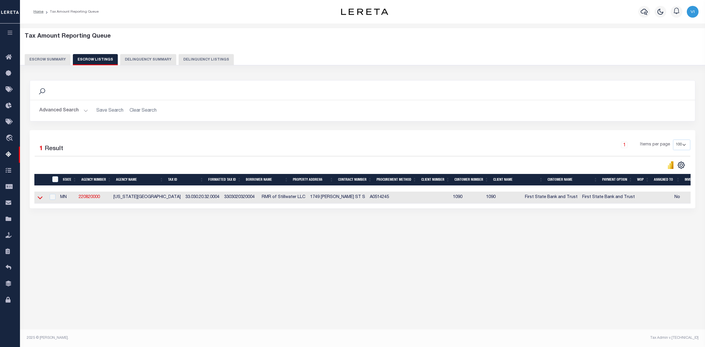
click at [41, 199] on icon at bounding box center [40, 197] width 5 height 6
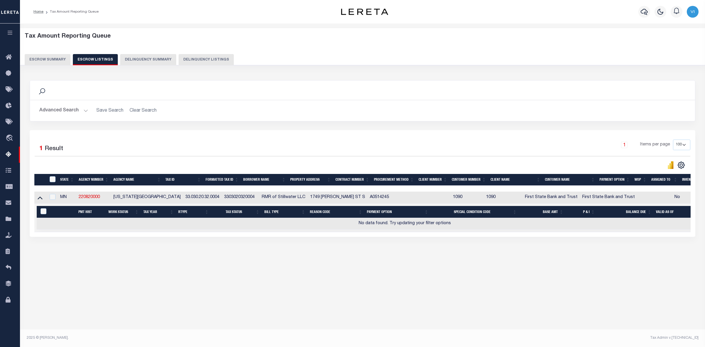
click at [37, 60] on button "Escrow Summary" at bounding box center [48, 59] width 46 height 11
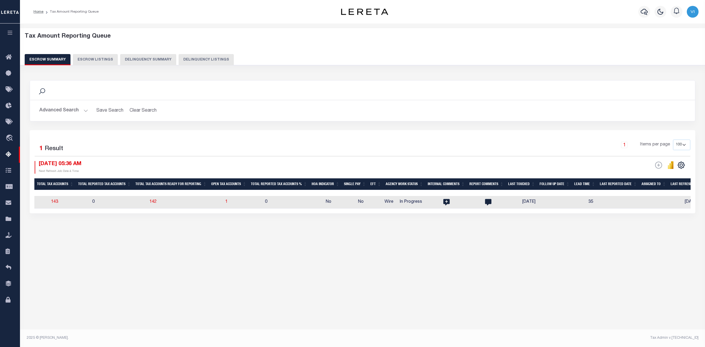
scroll to position [0, 554]
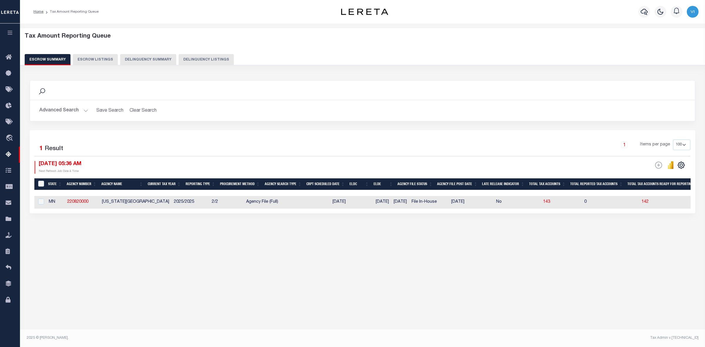
click at [83, 110] on button "Advanced Search" at bounding box center [63, 110] width 49 height 11
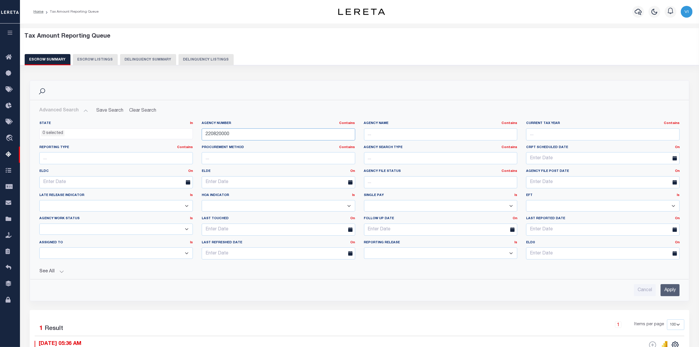
click at [231, 134] on input "220820000" at bounding box center [279, 134] width 154 height 12
type input "2"
click at [211, 136] on input "text" at bounding box center [279, 134] width 154 height 12
paste input "220820000"
type input "220820000"
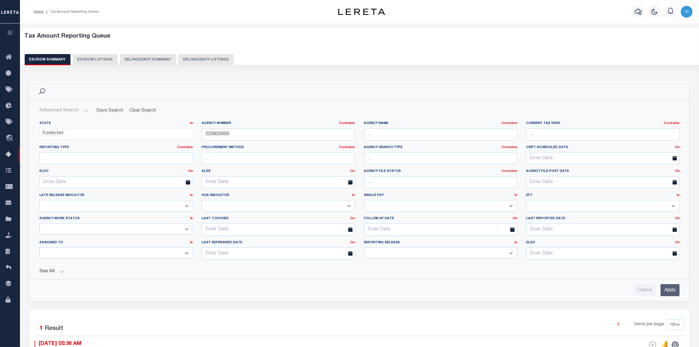
click at [669, 291] on input "Apply" at bounding box center [670, 290] width 19 height 12
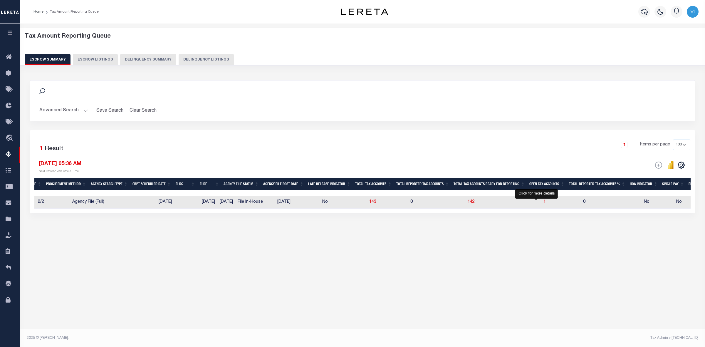
click at [543, 202] on span "1" at bounding box center [544, 202] width 2 height 4
select select "100"
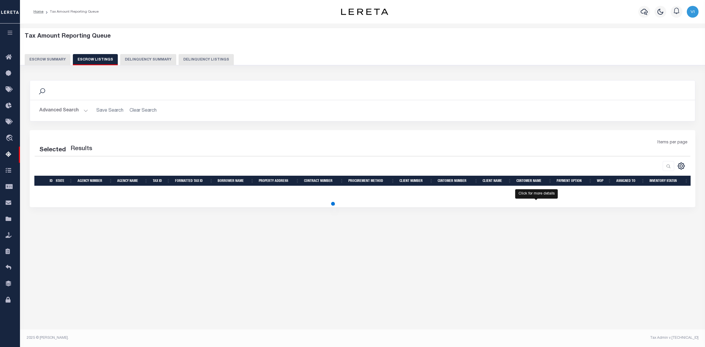
select select "100"
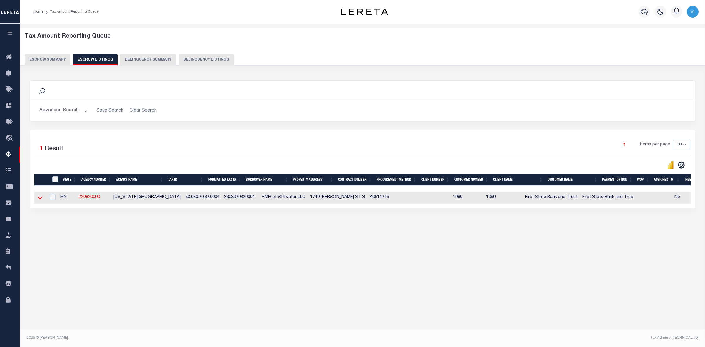
click at [39, 198] on icon at bounding box center [40, 197] width 5 height 6
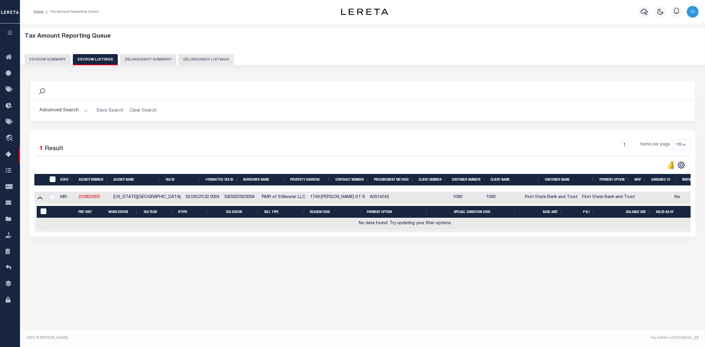
click at [39, 198] on icon at bounding box center [40, 197] width 5 height 6
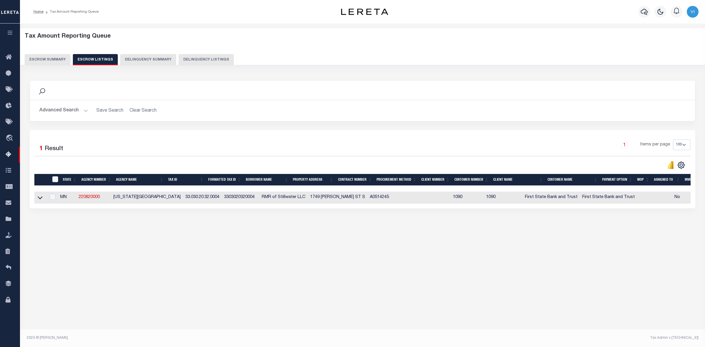
click at [39, 58] on button "Escrow Summary" at bounding box center [48, 59] width 46 height 11
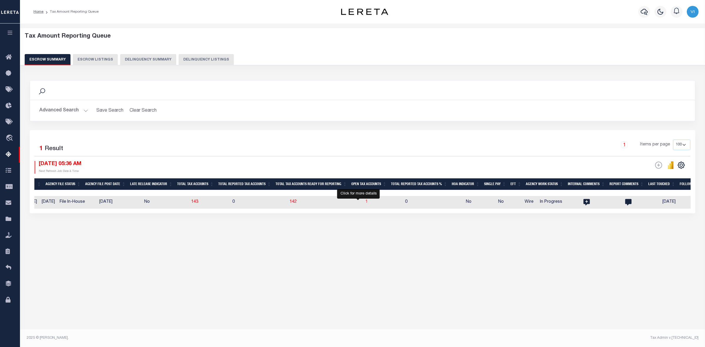
click at [365, 201] on span "1" at bounding box center [366, 202] width 2 height 4
select select "100"
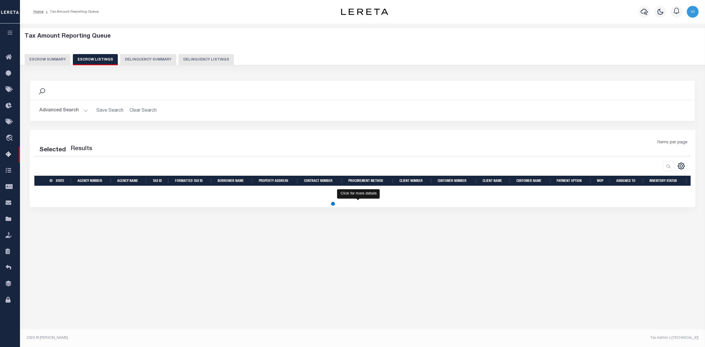
select select "100"
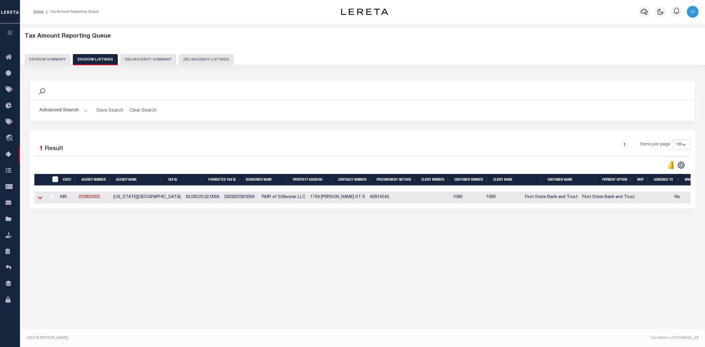
click at [40, 199] on icon at bounding box center [40, 197] width 5 height 6
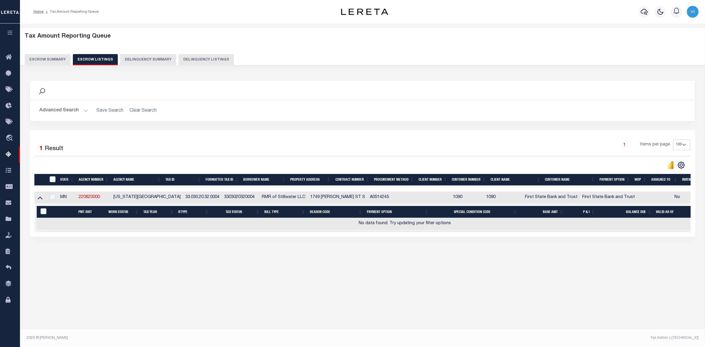
click at [40, 199] on icon at bounding box center [40, 197] width 5 height 3
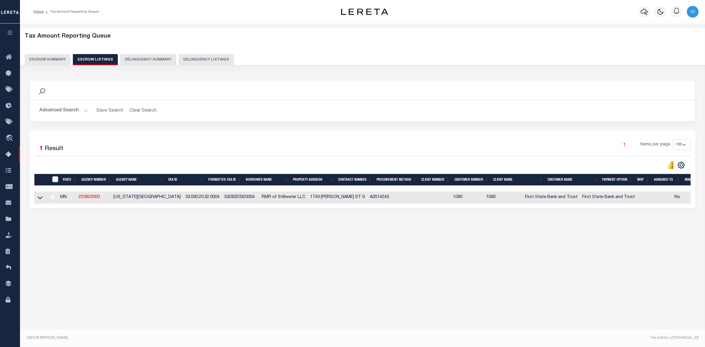
click at [43, 55] on button "Escrow Summary" at bounding box center [48, 59] width 46 height 11
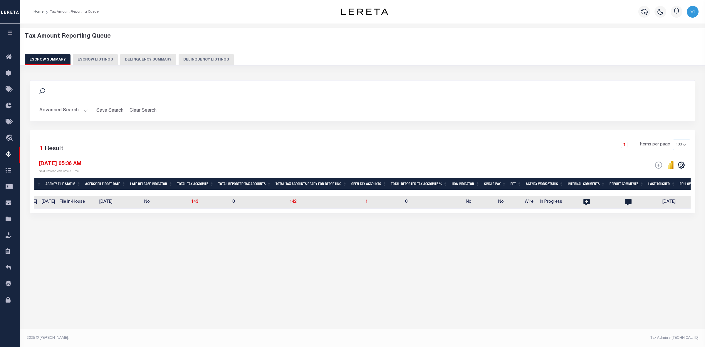
click at [83, 109] on button "Advanced Search" at bounding box center [63, 110] width 49 height 11
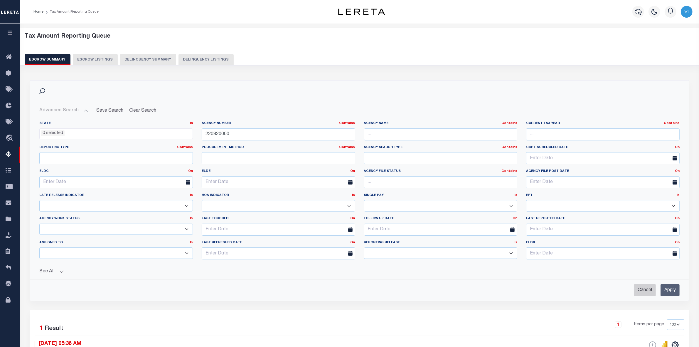
click at [641, 288] on input "Cancel" at bounding box center [645, 290] width 22 height 12
checkbox input "true"
select select
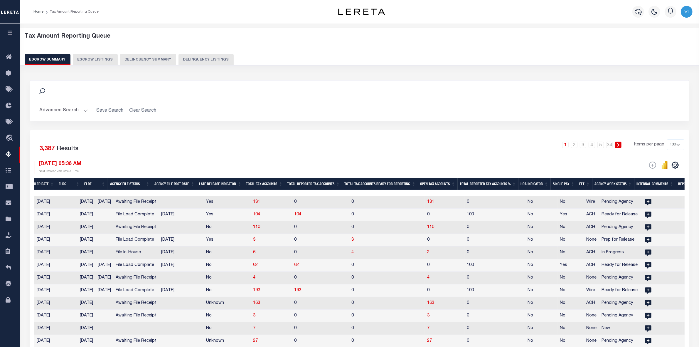
click at [84, 107] on button "Advanced Search" at bounding box center [63, 110] width 49 height 11
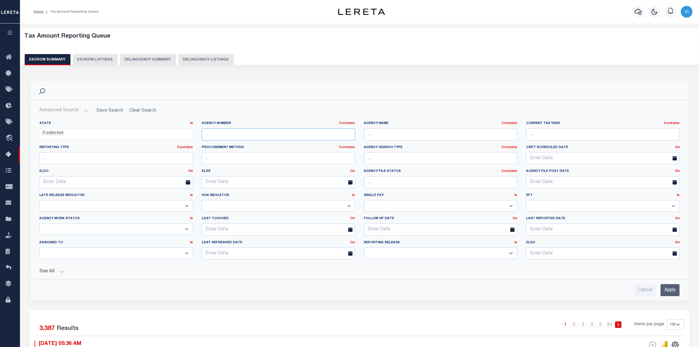
click at [215, 133] on input "text" at bounding box center [279, 134] width 154 height 12
paste input "220820000"
type input "220820000"
click at [667, 289] on input "Apply" at bounding box center [670, 290] width 19 height 12
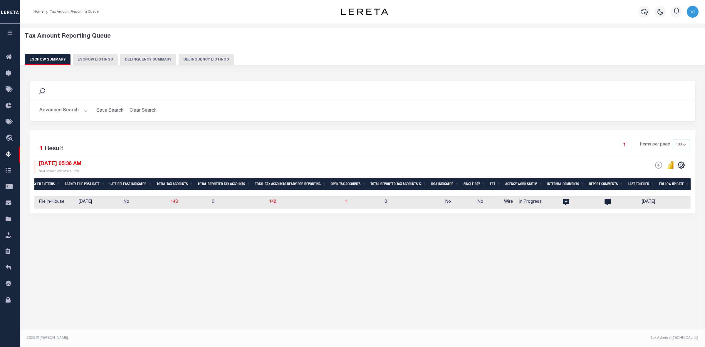
scroll to position [0, 372]
click at [346, 202] on span "1" at bounding box center [347, 202] width 2 height 4
select select "100"
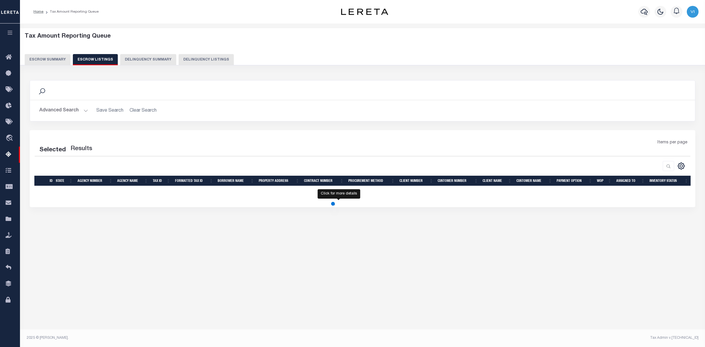
select select "100"
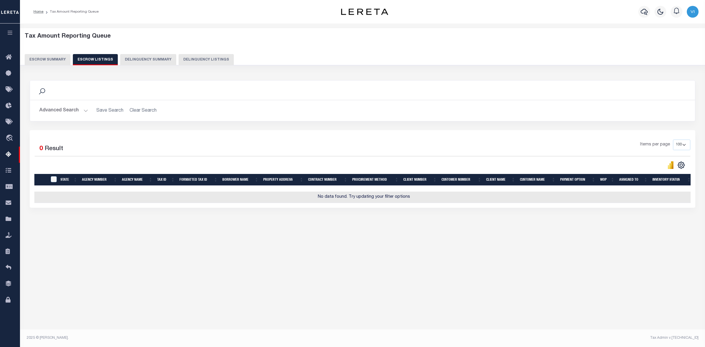
click at [40, 59] on button "Escrow Summary" at bounding box center [48, 59] width 46 height 11
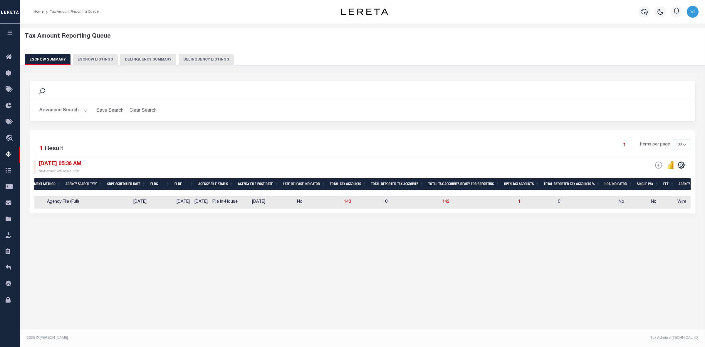
scroll to position [0, 181]
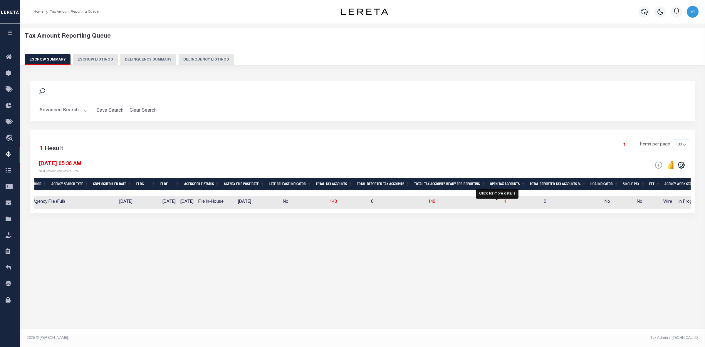
click at [504, 202] on span "1" at bounding box center [505, 202] width 2 height 4
select select "100"
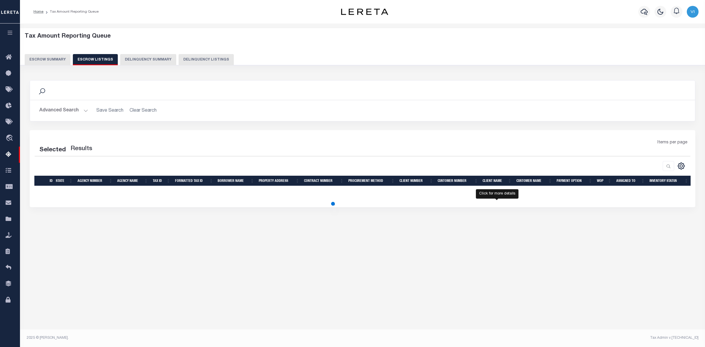
select select "100"
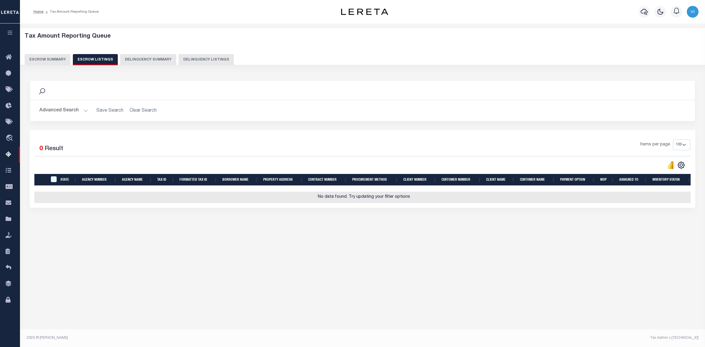
click at [40, 58] on button "Escrow Summary" at bounding box center [48, 59] width 46 height 11
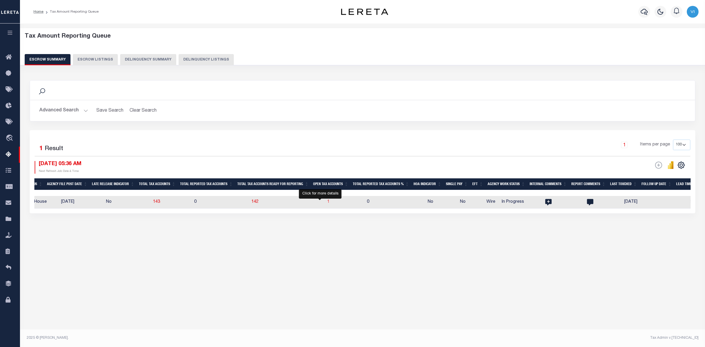
click at [327, 202] on span "1" at bounding box center [328, 202] width 2 height 4
select select "100"
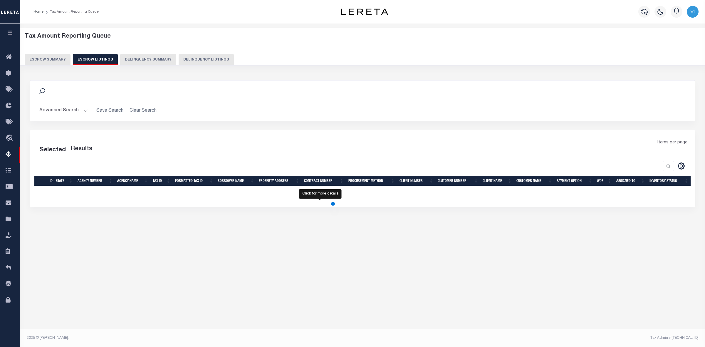
select select "100"
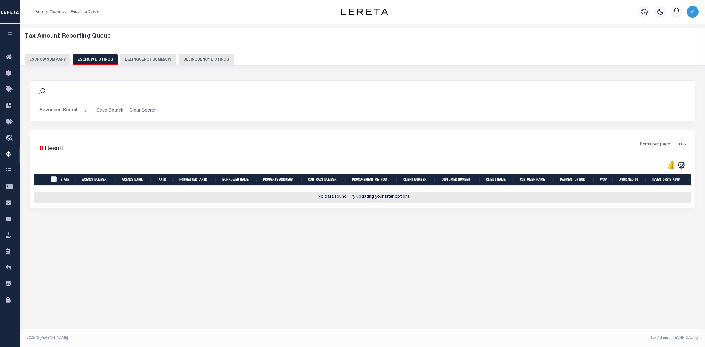
click at [40, 57] on button "Escrow Summary" at bounding box center [48, 59] width 46 height 11
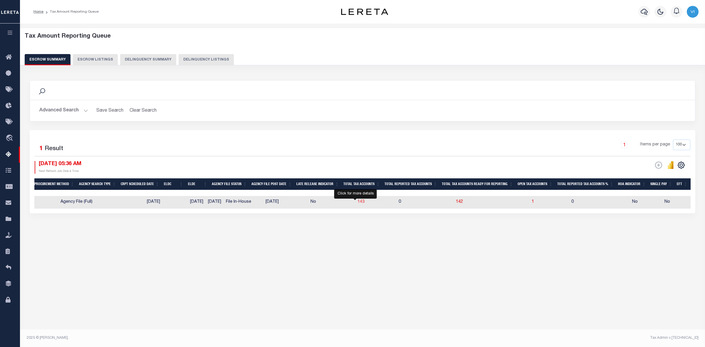
click at [357, 203] on span "143" at bounding box center [360, 202] width 7 height 4
select select "100"
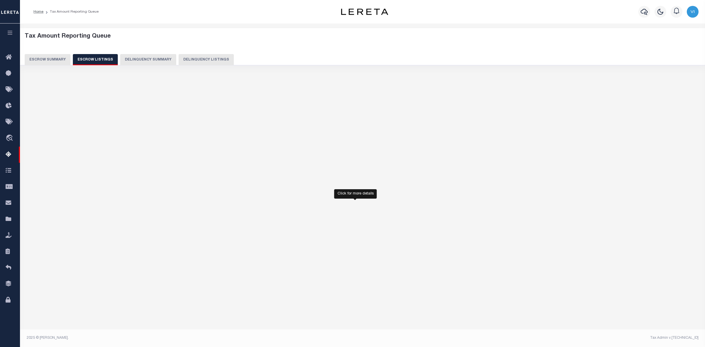
select select "100"
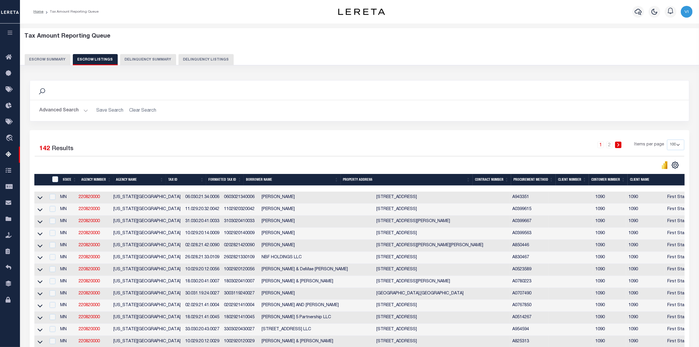
click at [530, 51] on div "Tax Amount Reporting Queue Escrow Summary Escrow Listings Delinquency Summary" at bounding box center [360, 49] width 670 height 32
click at [46, 56] on button "Escrow Summary" at bounding box center [48, 59] width 46 height 11
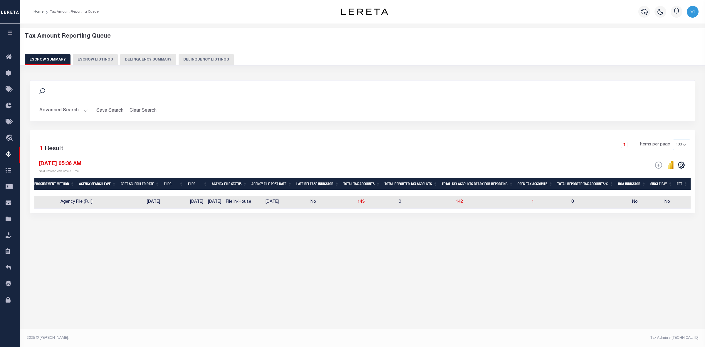
click at [84, 109] on button "Advanced Search" at bounding box center [63, 110] width 49 height 11
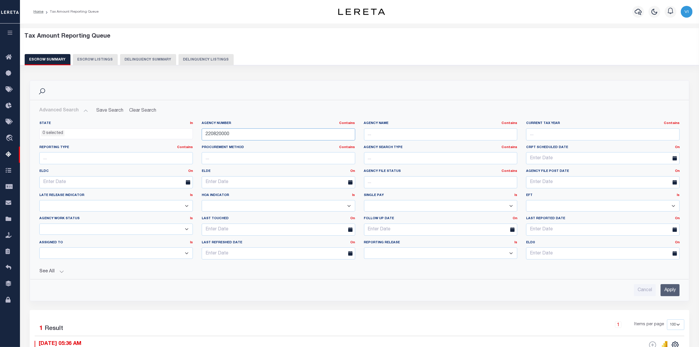
click at [232, 133] on input "220820000" at bounding box center [279, 134] width 154 height 12
type input "2"
paste input "420292001"
type input "420292001"
click at [670, 293] on input "Apply" at bounding box center [670, 290] width 19 height 12
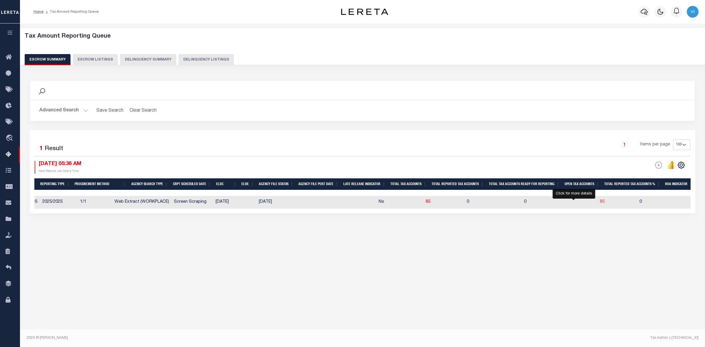
click at [600, 202] on span "85" at bounding box center [602, 202] width 5 height 4
select select "100"
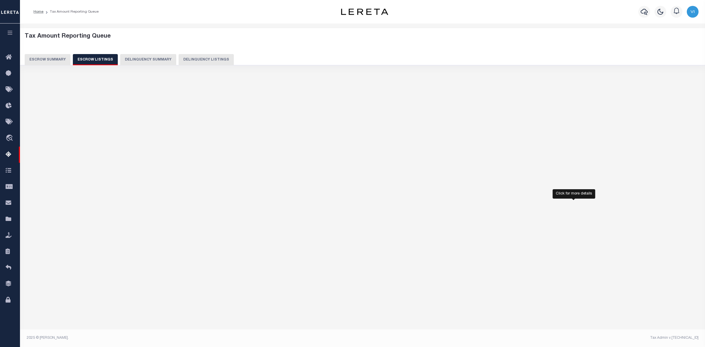
select select "100"
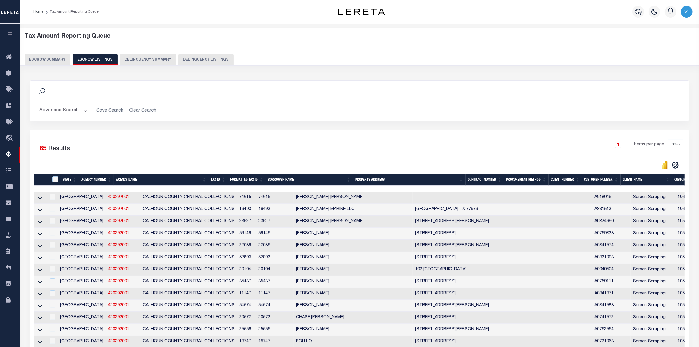
click at [44, 60] on button "Escrow Summary" at bounding box center [48, 59] width 46 height 11
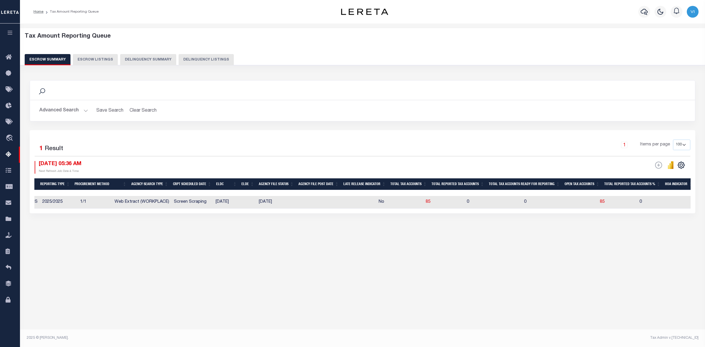
click at [81, 110] on button "Advanced Search" at bounding box center [63, 110] width 49 height 11
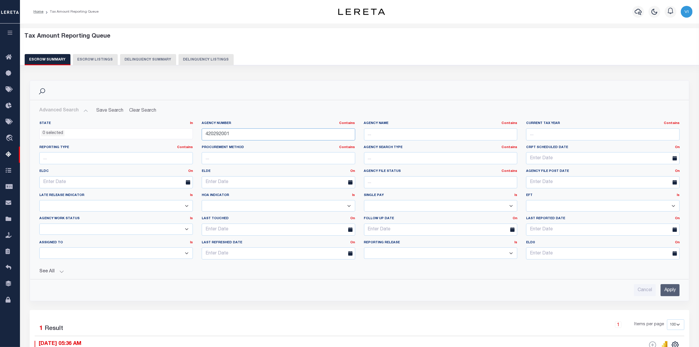
drag, startPoint x: 231, startPoint y: 136, endPoint x: 180, endPoint y: 136, distance: 50.5
click at [180, 136] on div "State In In AK AL AR AZ CA CO CT DC DE FL GA GU HI IA ID IL IN KS [GEOGRAPHIC_D…" at bounding box center [359, 192] width 649 height 143
paste input "420292001"
type input "420292001"
click at [668, 292] on input "Apply" at bounding box center [670, 290] width 19 height 12
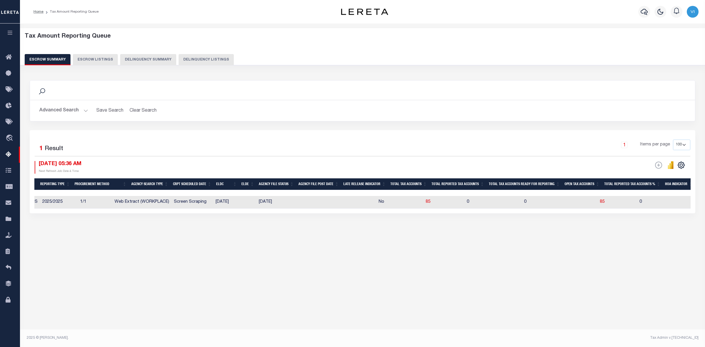
click at [85, 108] on button "Advanced Search" at bounding box center [63, 110] width 49 height 11
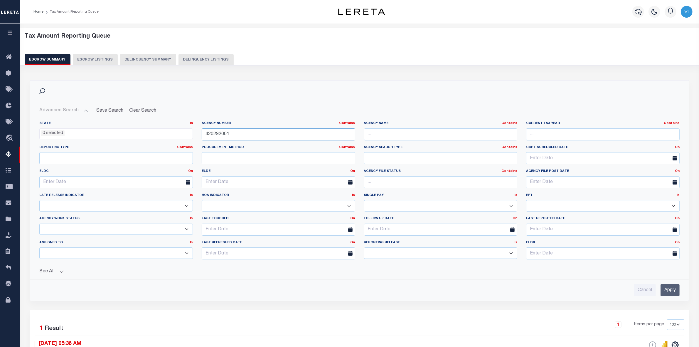
drag, startPoint x: 233, startPoint y: 135, endPoint x: 181, endPoint y: 138, distance: 52.1
click at [181, 138] on div "State In In AK AL AR AZ CA CO CT DC DE FL GA GU HI IA ID IL IN KS [GEOGRAPHIC_D…" at bounding box center [359, 192] width 649 height 143
paste input "421920000"
type input "421920000"
click at [667, 289] on input "Apply" at bounding box center [670, 290] width 19 height 12
